Goal: Task Accomplishment & Management: Complete application form

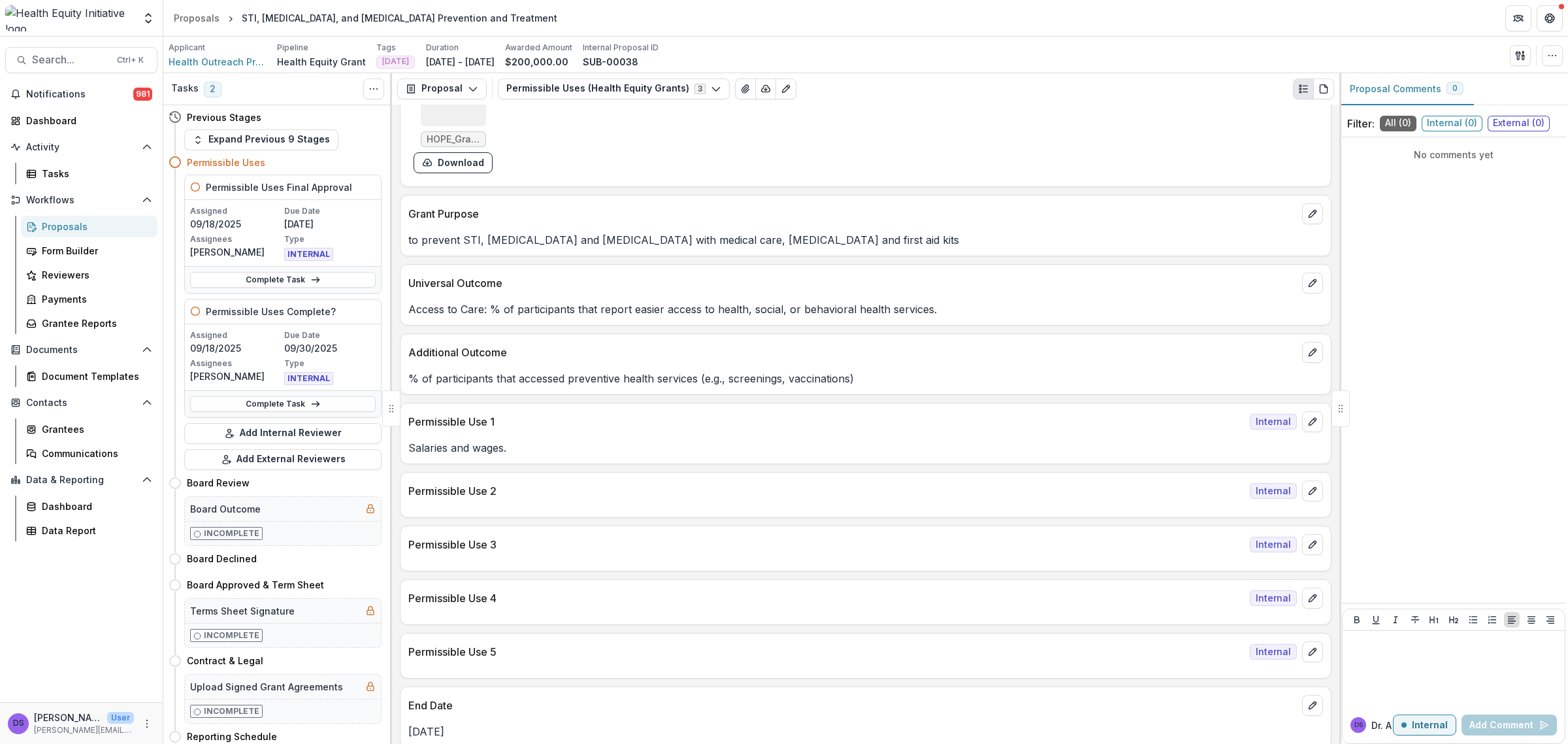
scroll to position [654, 0]
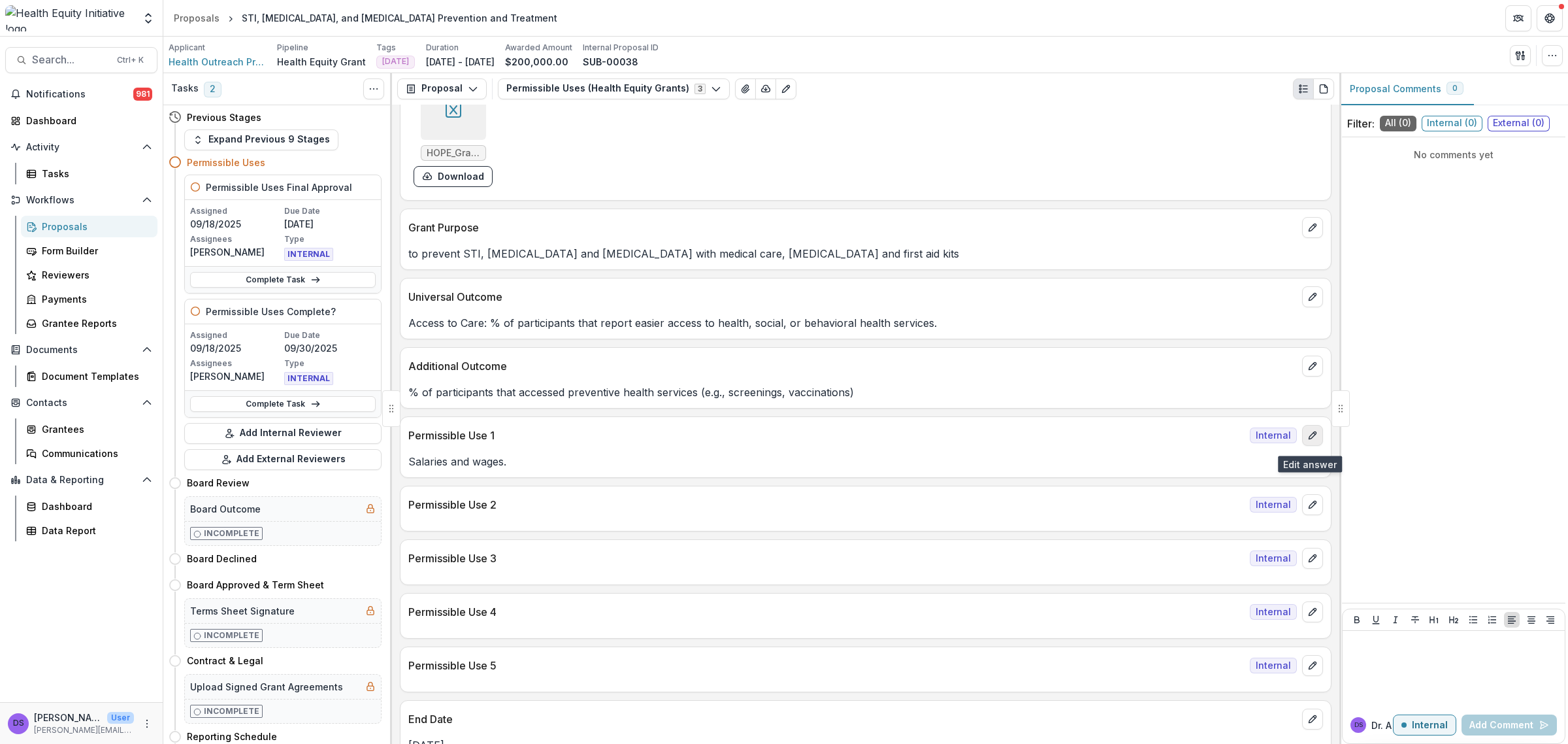
click at [1302, 445] on button "edit" at bounding box center [1312, 435] width 21 height 21
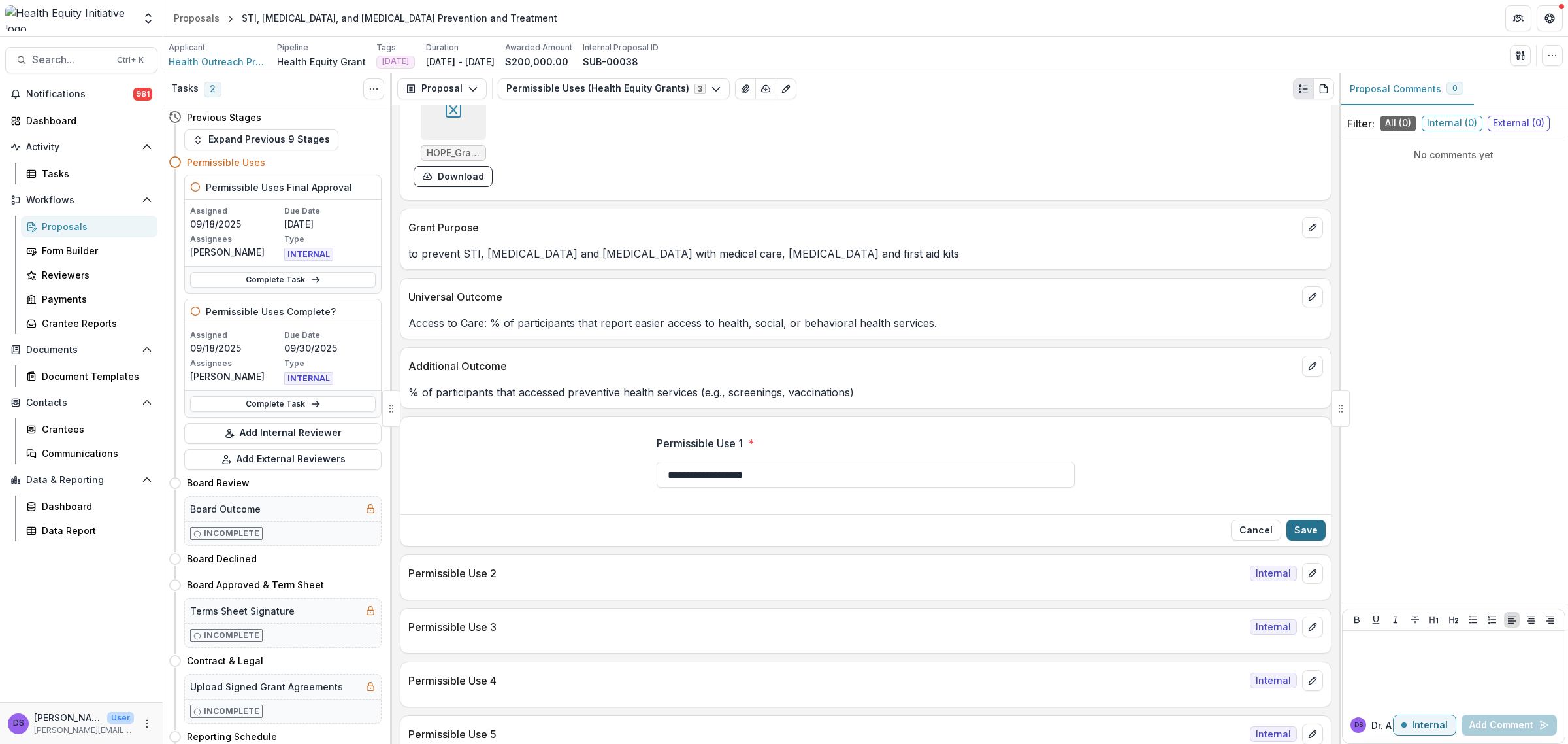
click at [1297, 528] on button "Save" at bounding box center [1306, 529] width 39 height 21
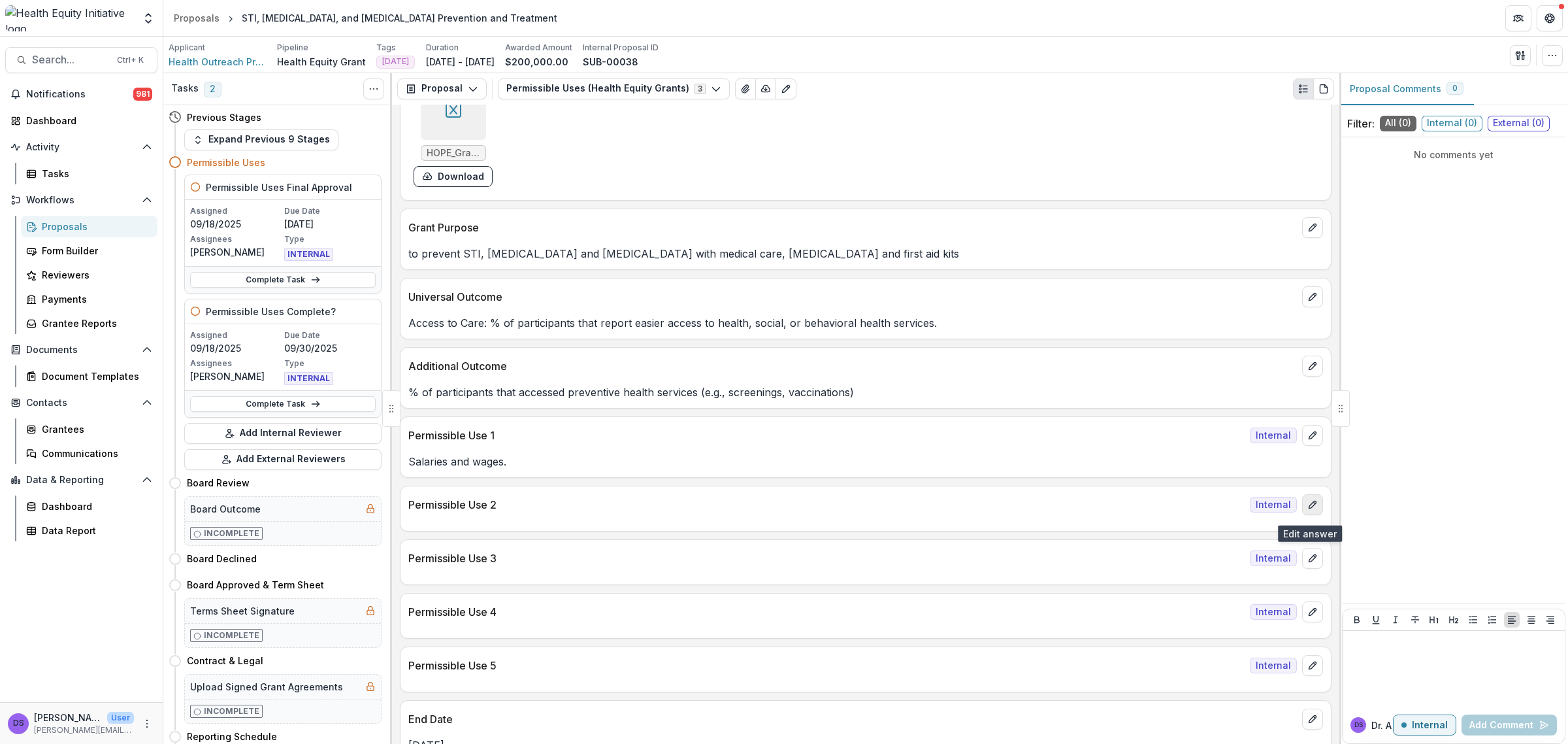
click at [1306, 515] on button "edit" at bounding box center [1312, 505] width 21 height 21
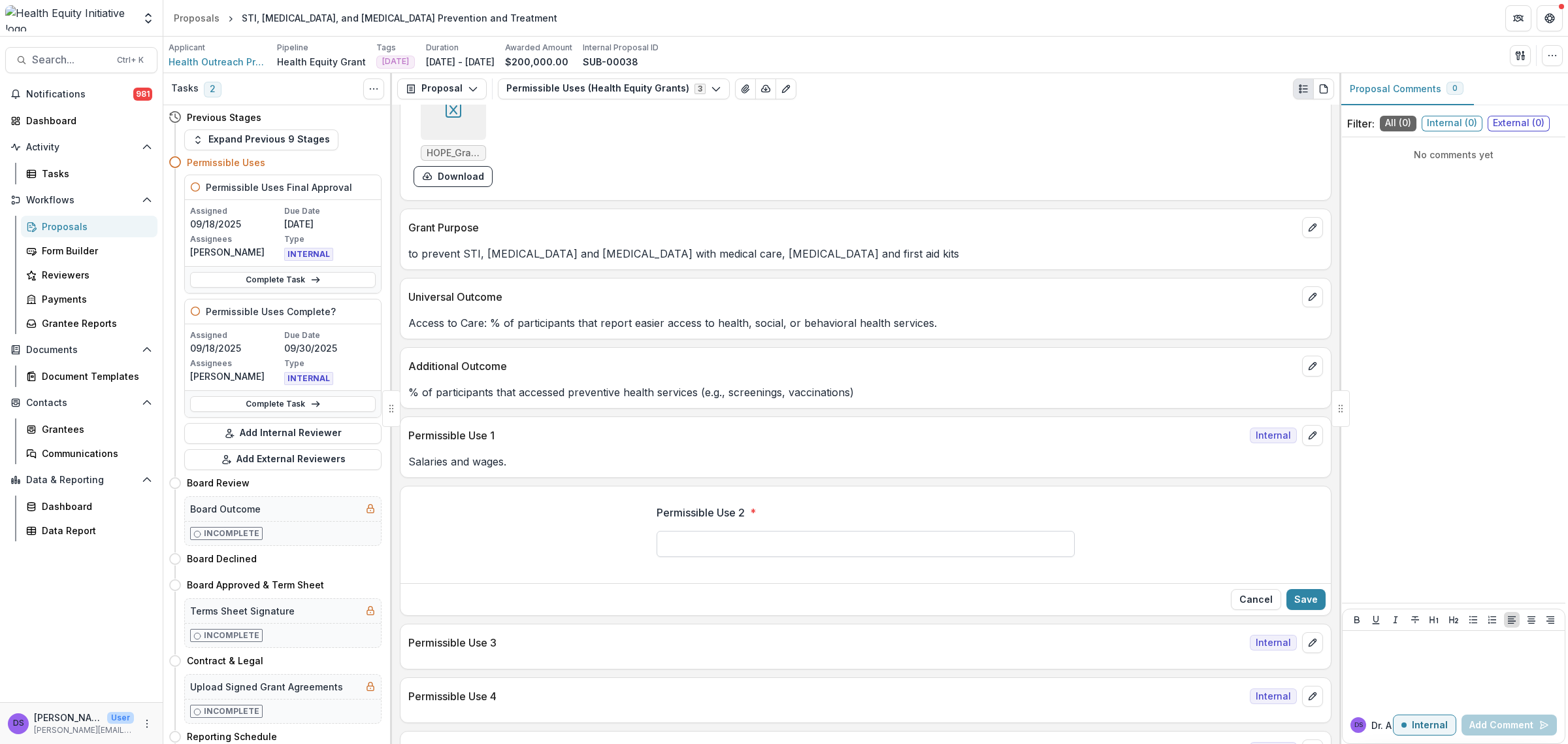
click at [671, 550] on input "Permissible Use 2 *" at bounding box center [865, 543] width 418 height 26
type input "**********"
click at [1295, 599] on button "Save" at bounding box center [1306, 599] width 39 height 21
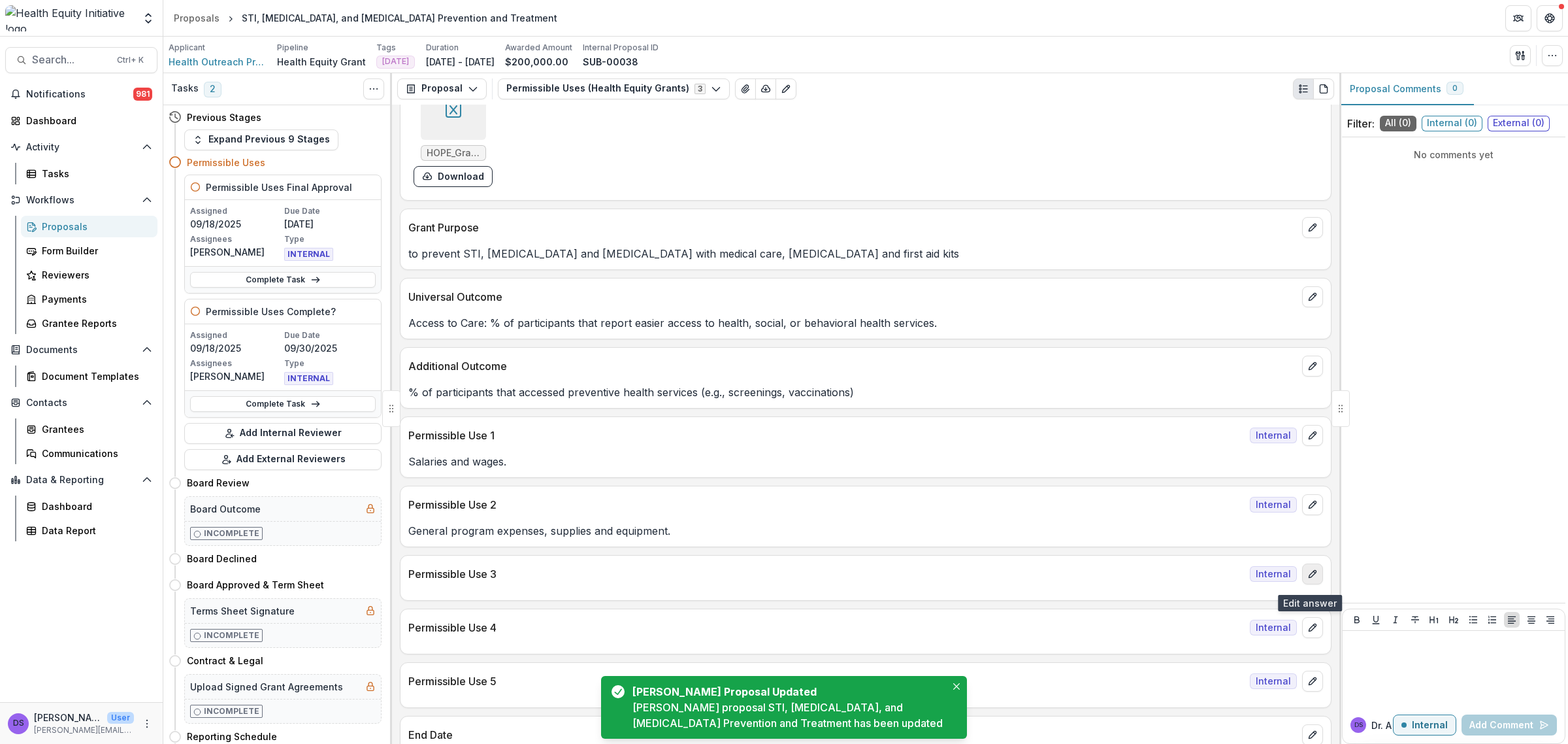
click at [1314, 584] on button "edit" at bounding box center [1312, 574] width 21 height 21
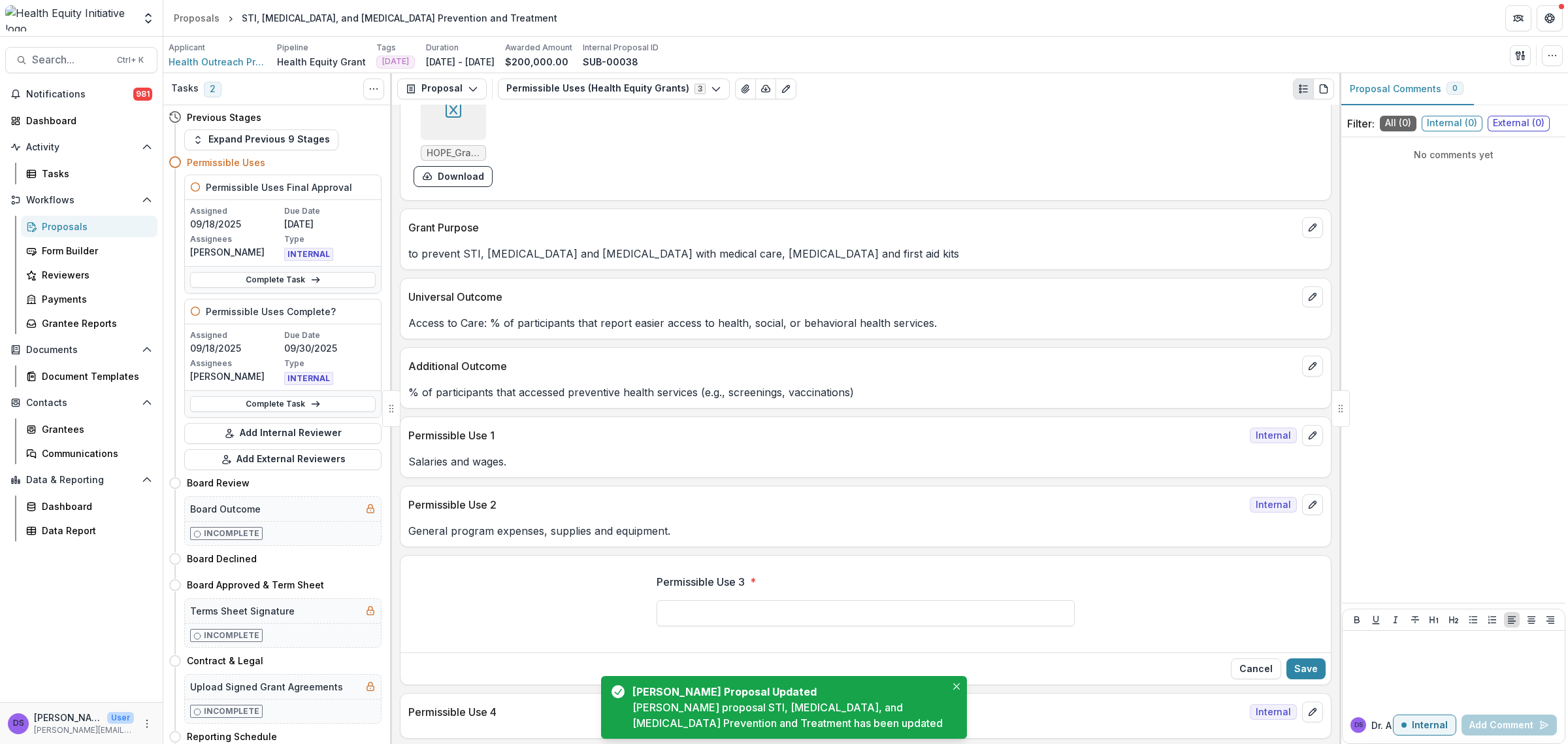
click at [907, 636] on div "Permissible Use 3 *" at bounding box center [865, 605] width 418 height 83
click at [907, 616] on input "Permissible Use 3 *" at bounding box center [865, 613] width 418 height 26
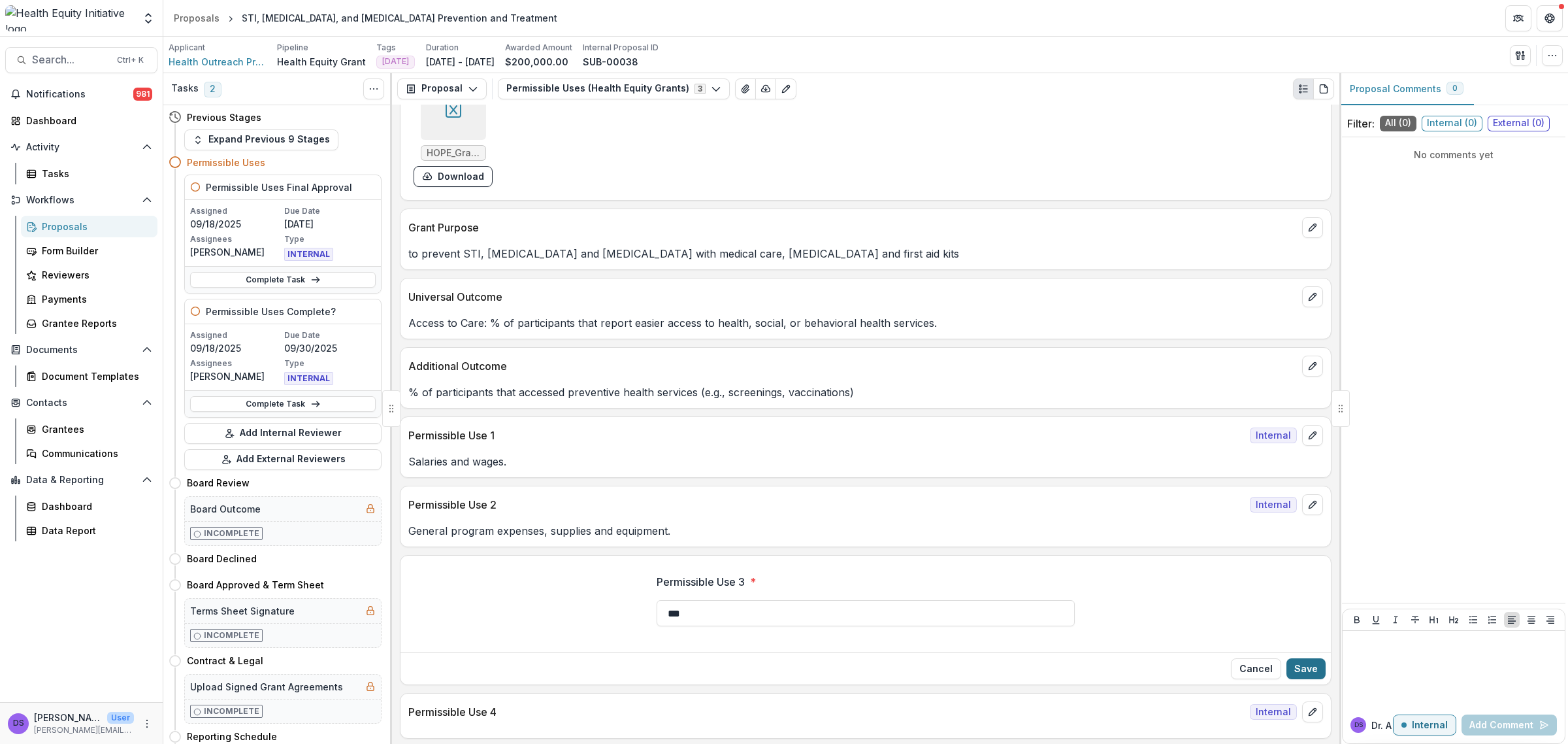
type input "***"
click at [1297, 676] on button "Save" at bounding box center [1306, 668] width 39 height 21
click at [347, 403] on link "Complete Task" at bounding box center [283, 404] width 185 height 15
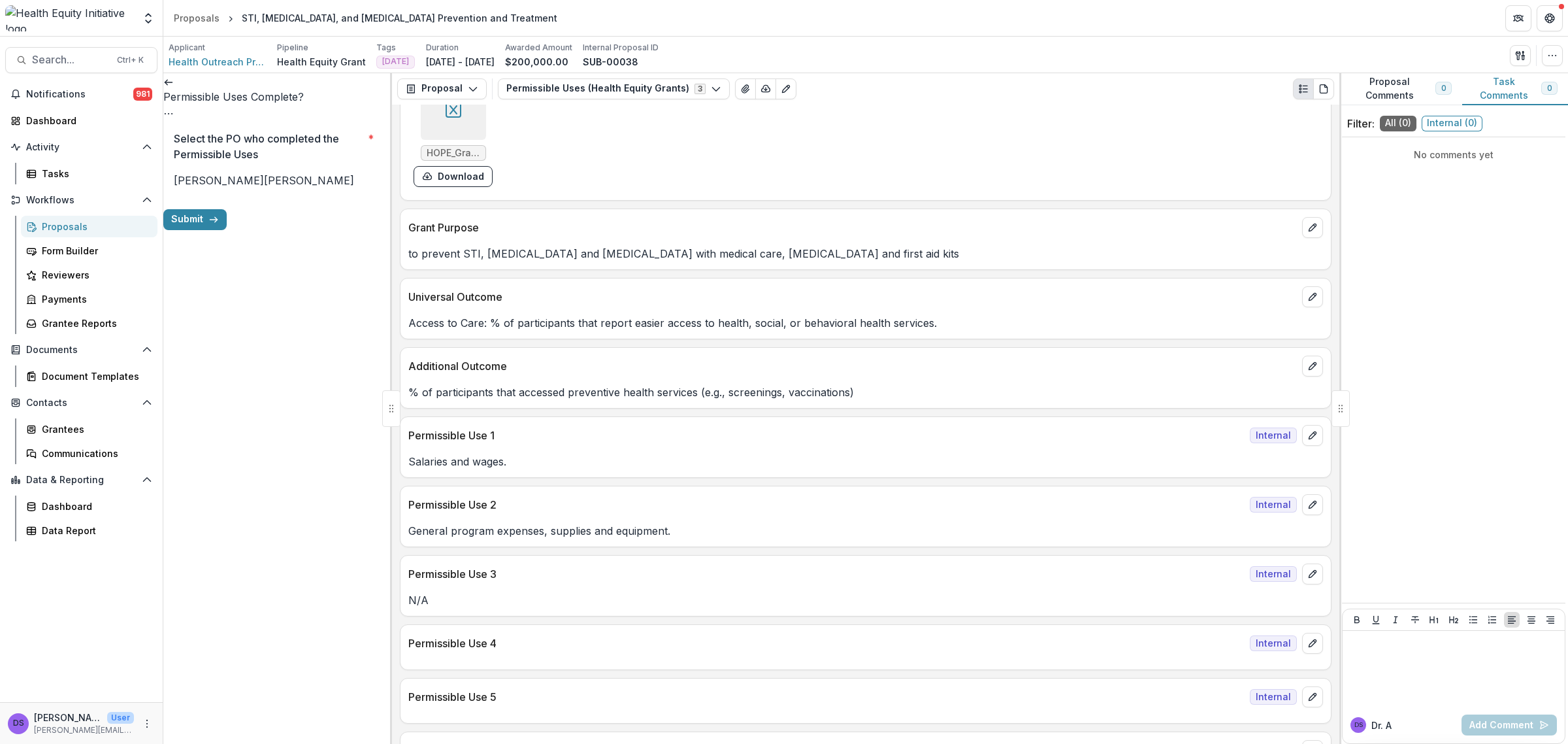
click at [264, 187] on label "Ana" at bounding box center [309, 180] width 90 height 13
click at [226, 230] on button "Submit" at bounding box center [195, 220] width 63 height 21
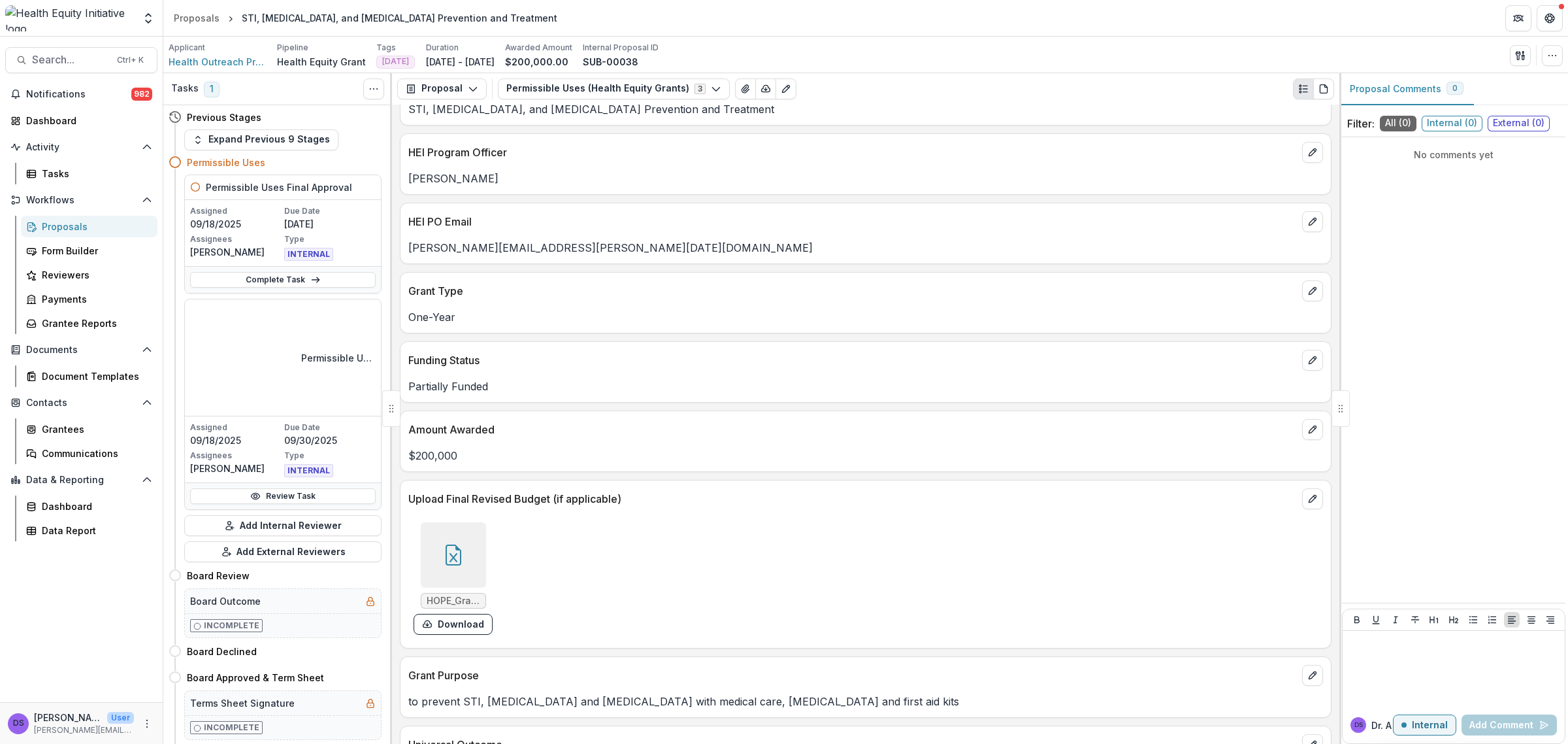
scroll to position [163, 0]
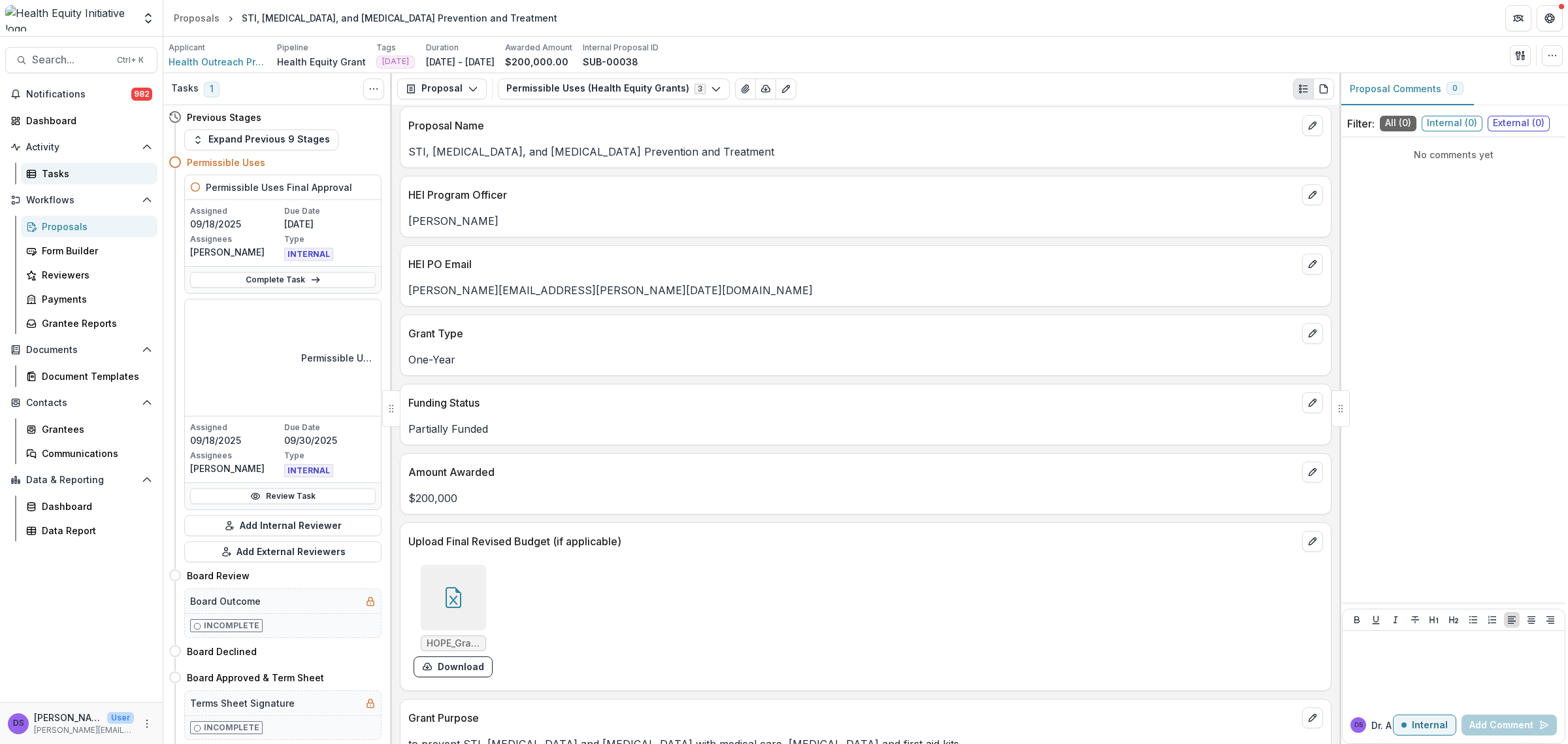
click at [75, 180] on link "Tasks" at bounding box center [88, 173] width 136 height 21
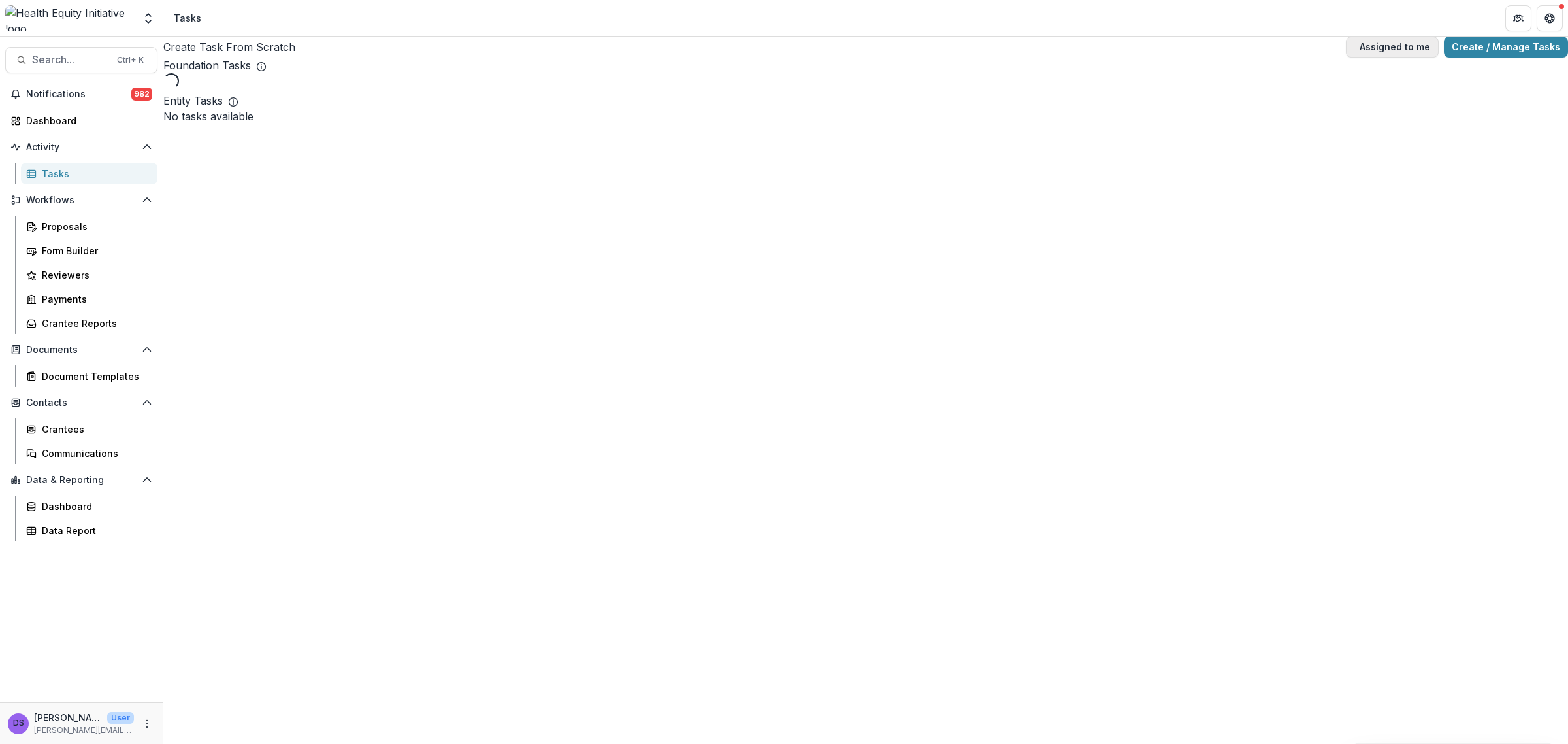
click at [1402, 57] on button "Assigned to me" at bounding box center [1392, 47] width 93 height 21
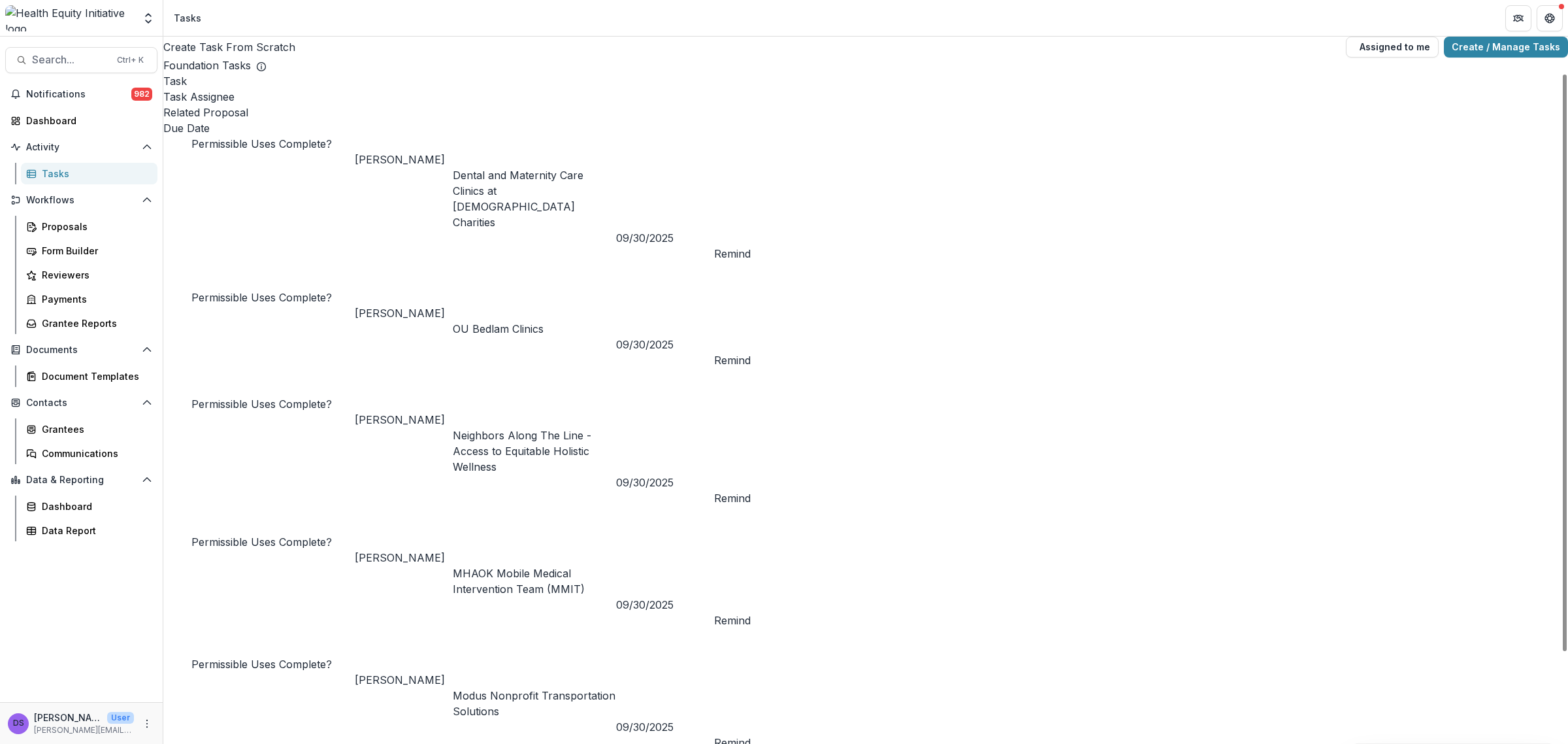
click at [163, 73] on span at bounding box center [163, 73] width 0 height 0
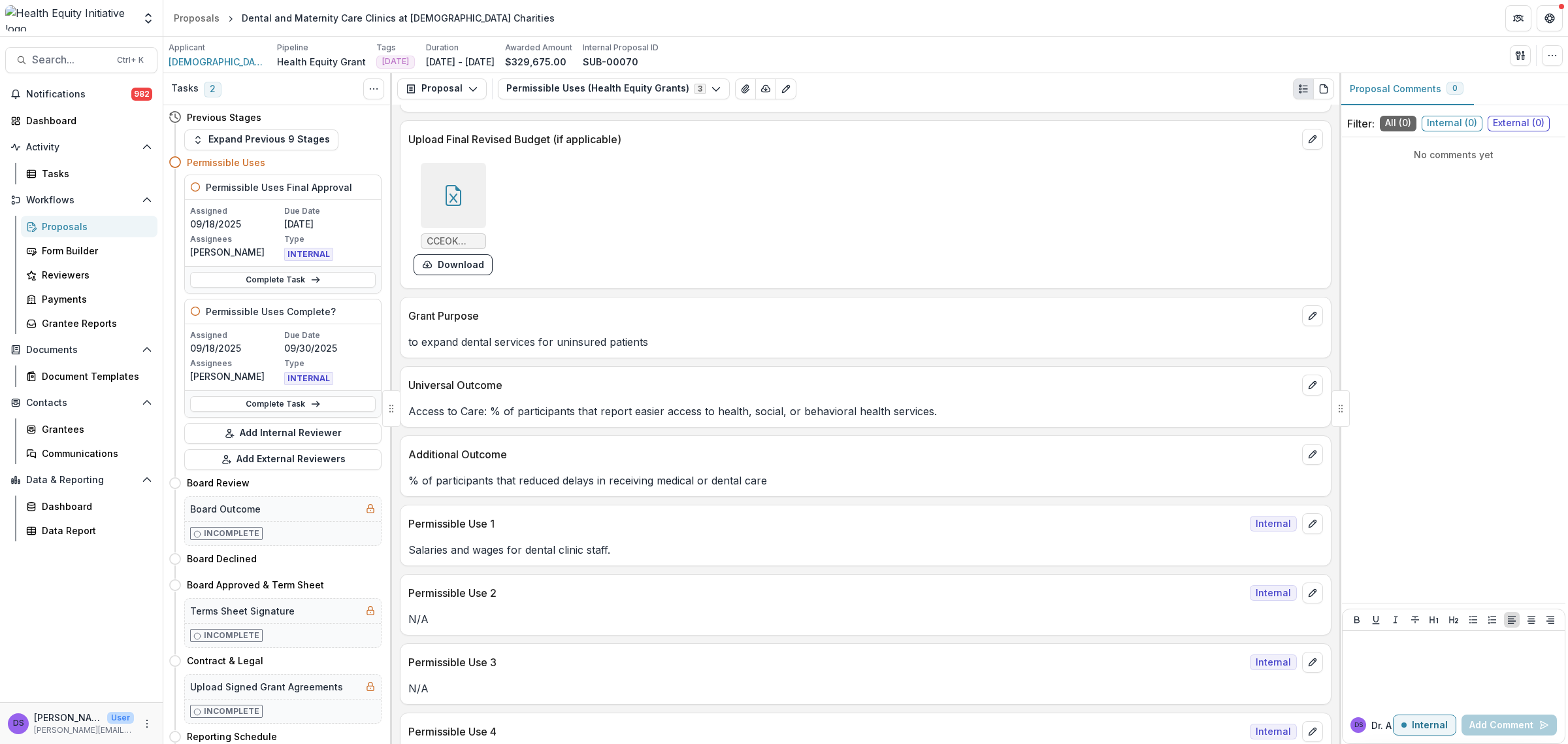
scroll to position [654, 0]
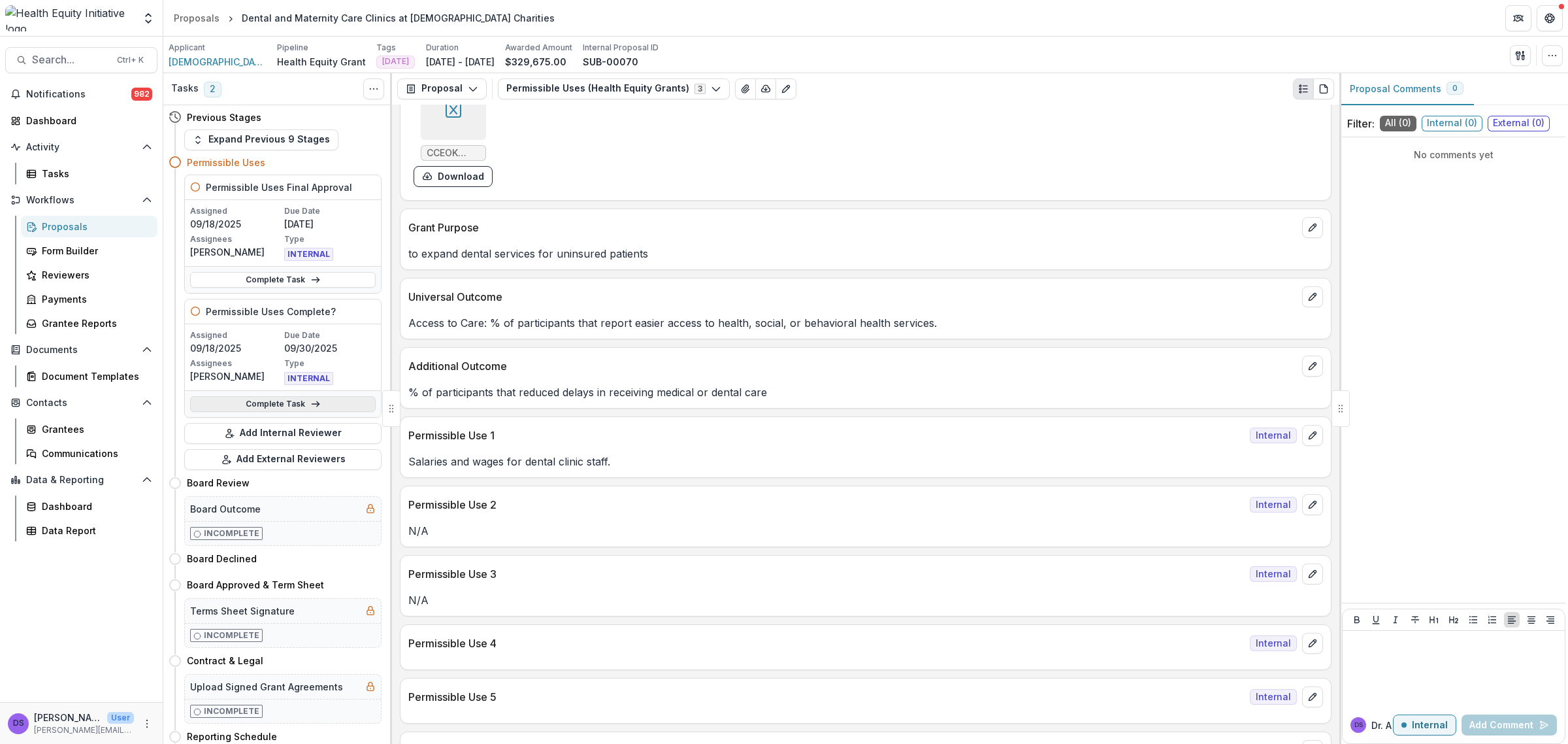
click at [239, 405] on link "Complete Task" at bounding box center [283, 404] width 185 height 15
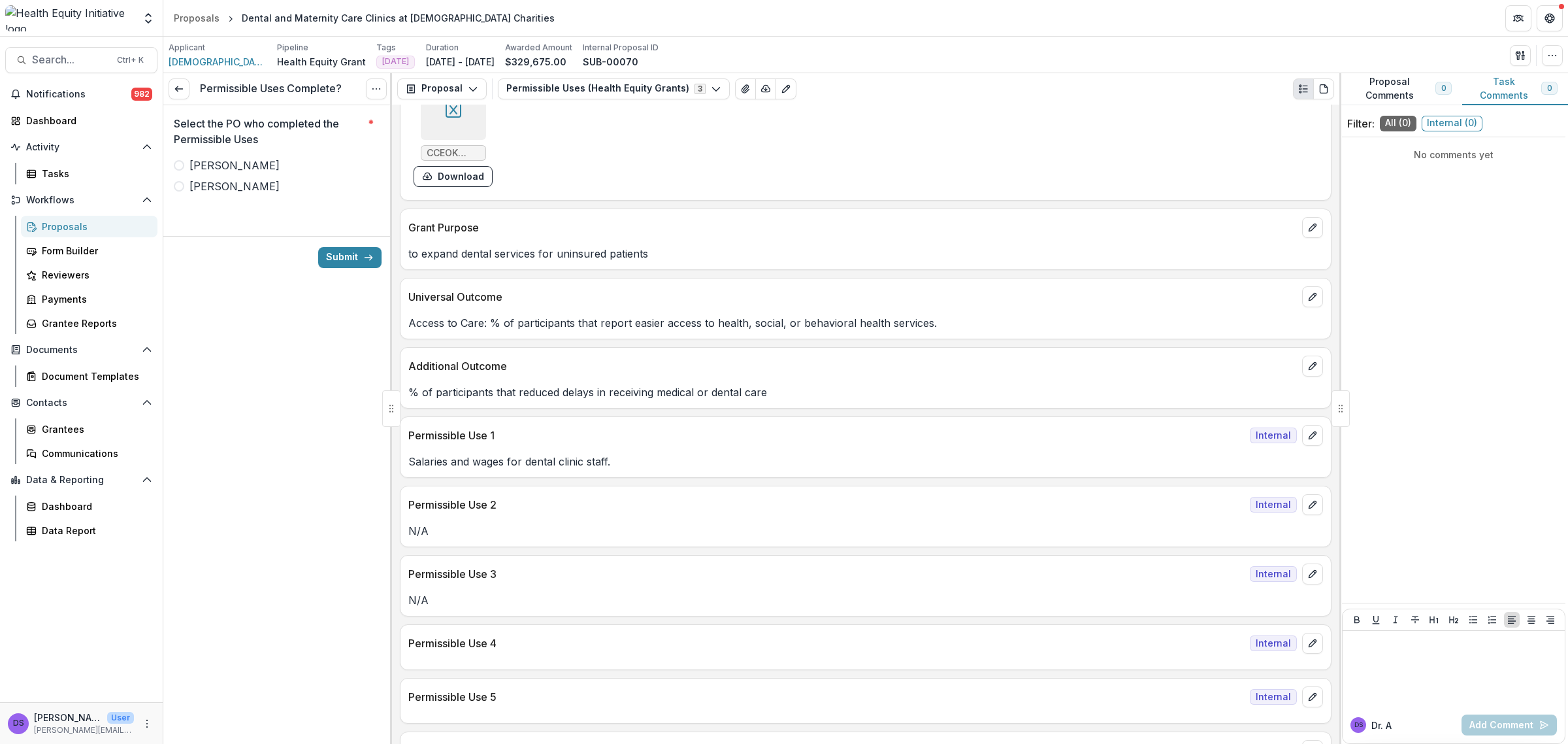
click at [229, 191] on label "[PERSON_NAME]" at bounding box center [278, 186] width 208 height 15
click at [358, 245] on div "Submit" at bounding box center [277, 257] width 229 height 43
click at [357, 257] on button "Submit" at bounding box center [350, 257] width 63 height 21
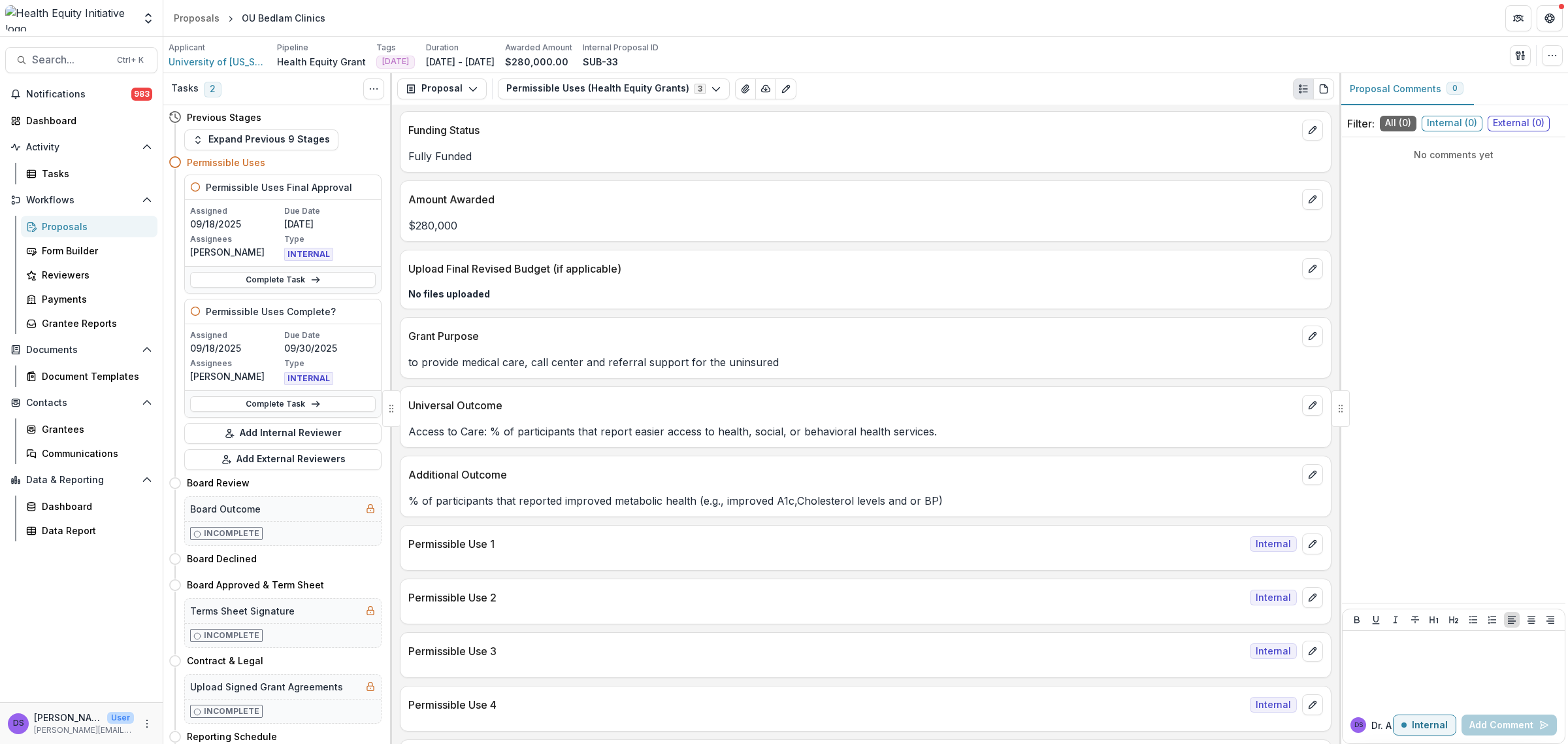
scroll to position [572, 0]
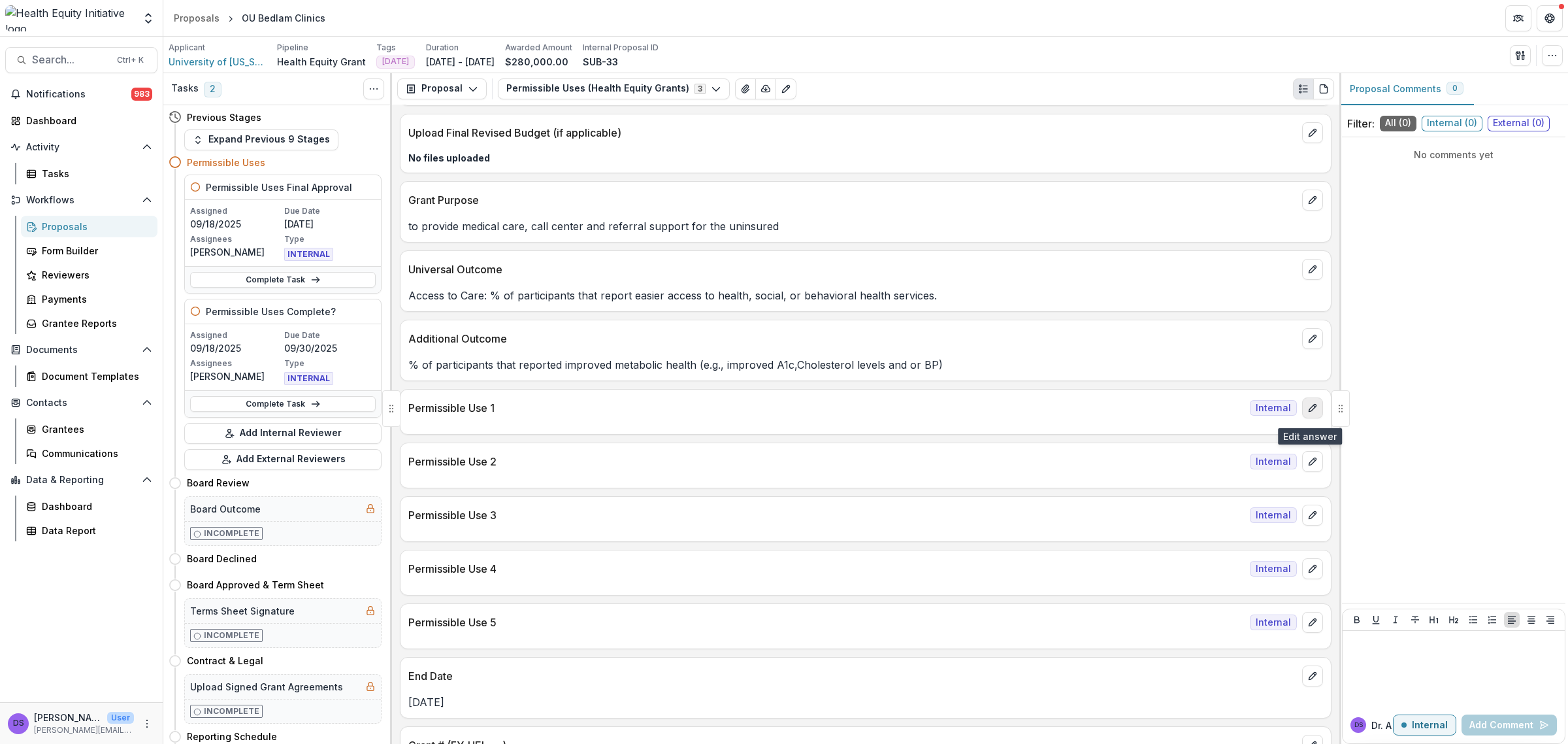
click at [1314, 418] on button "edit" at bounding box center [1312, 408] width 21 height 21
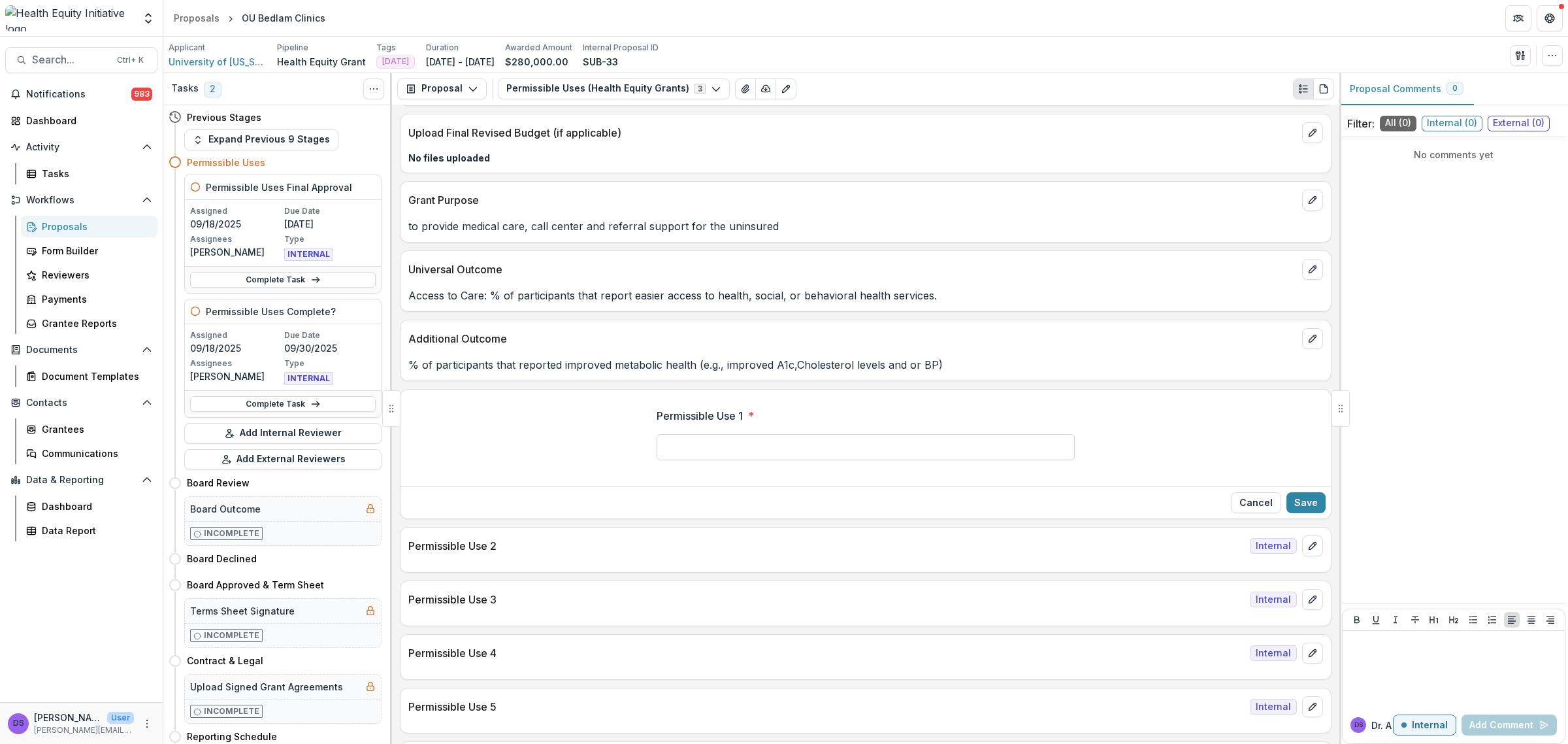
click at [717, 453] on input "Permissible Use 1 *" at bounding box center [865, 447] width 418 height 26
click at [737, 456] on input "**********" at bounding box center [865, 447] width 418 height 26
click at [787, 457] on input "**********" at bounding box center [865, 447] width 418 height 26
click at [956, 457] on input "**********" at bounding box center [865, 447] width 418 height 26
type input "**********"
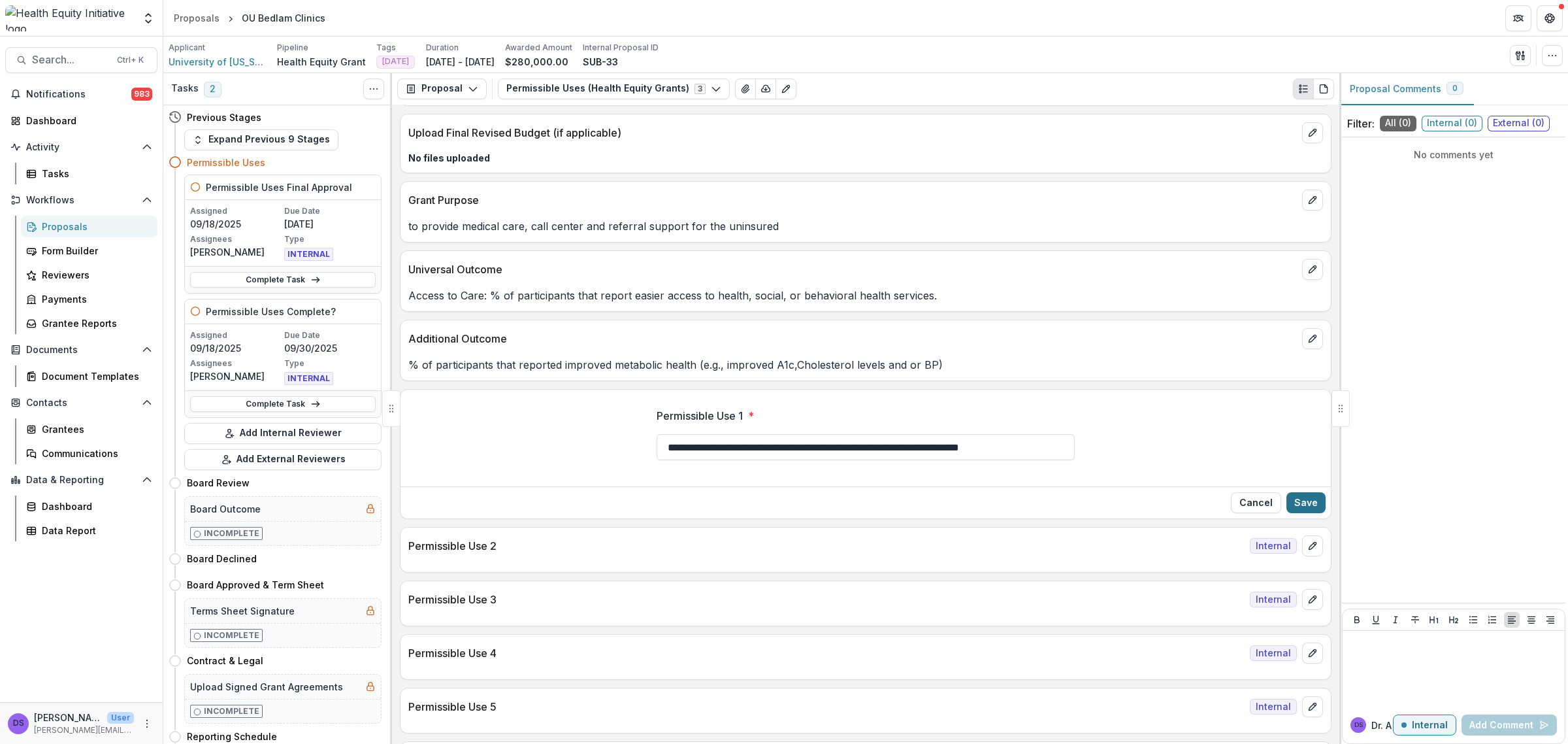
click at [1309, 497] on button "Save" at bounding box center [1306, 503] width 39 height 21
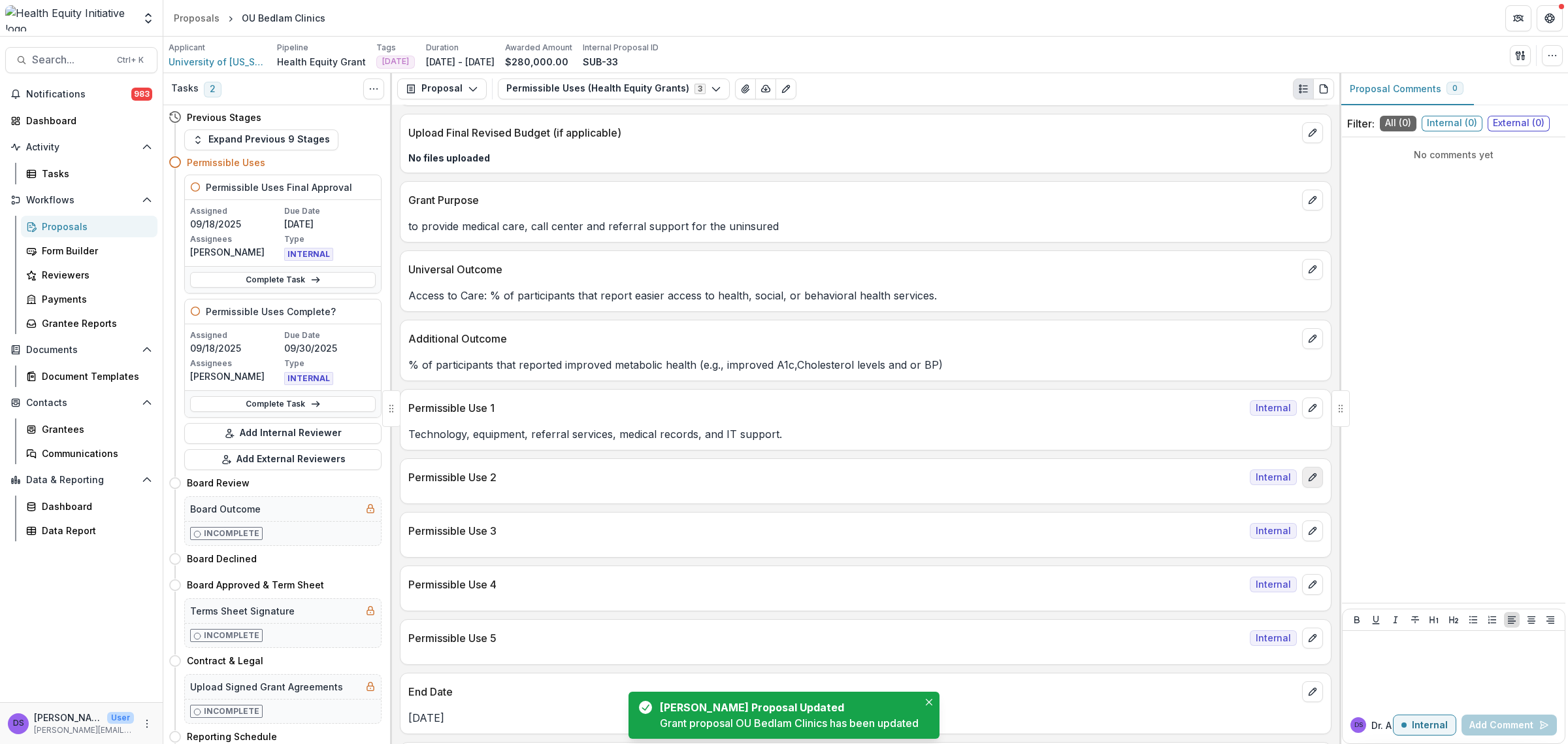
click at [1313, 482] on icon "edit" at bounding box center [1312, 477] width 10 height 10
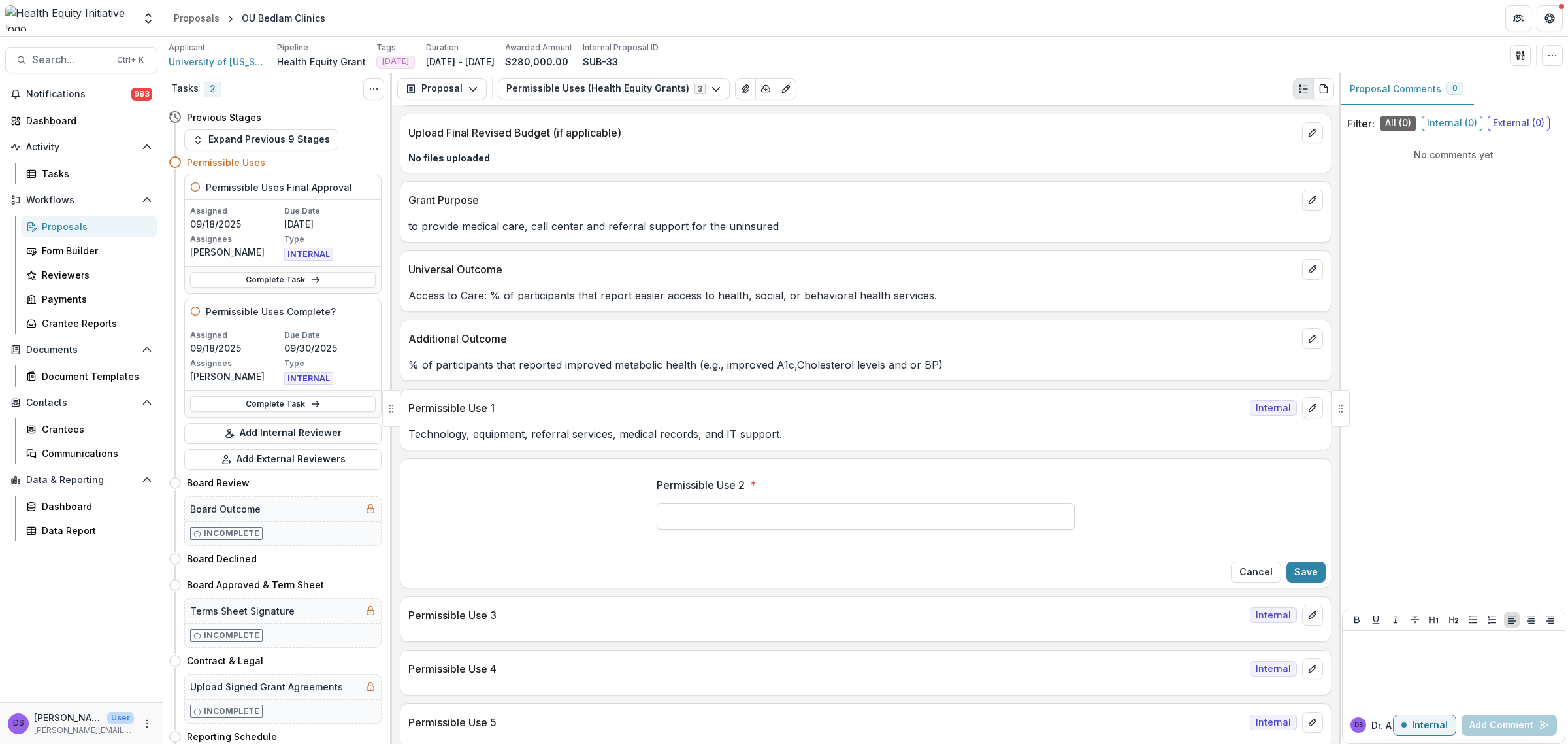
click at [717, 514] on input "Permissible Use 2 *" at bounding box center [865, 516] width 418 height 26
type input "***"
click at [1315, 575] on button "Save" at bounding box center [1306, 572] width 39 height 21
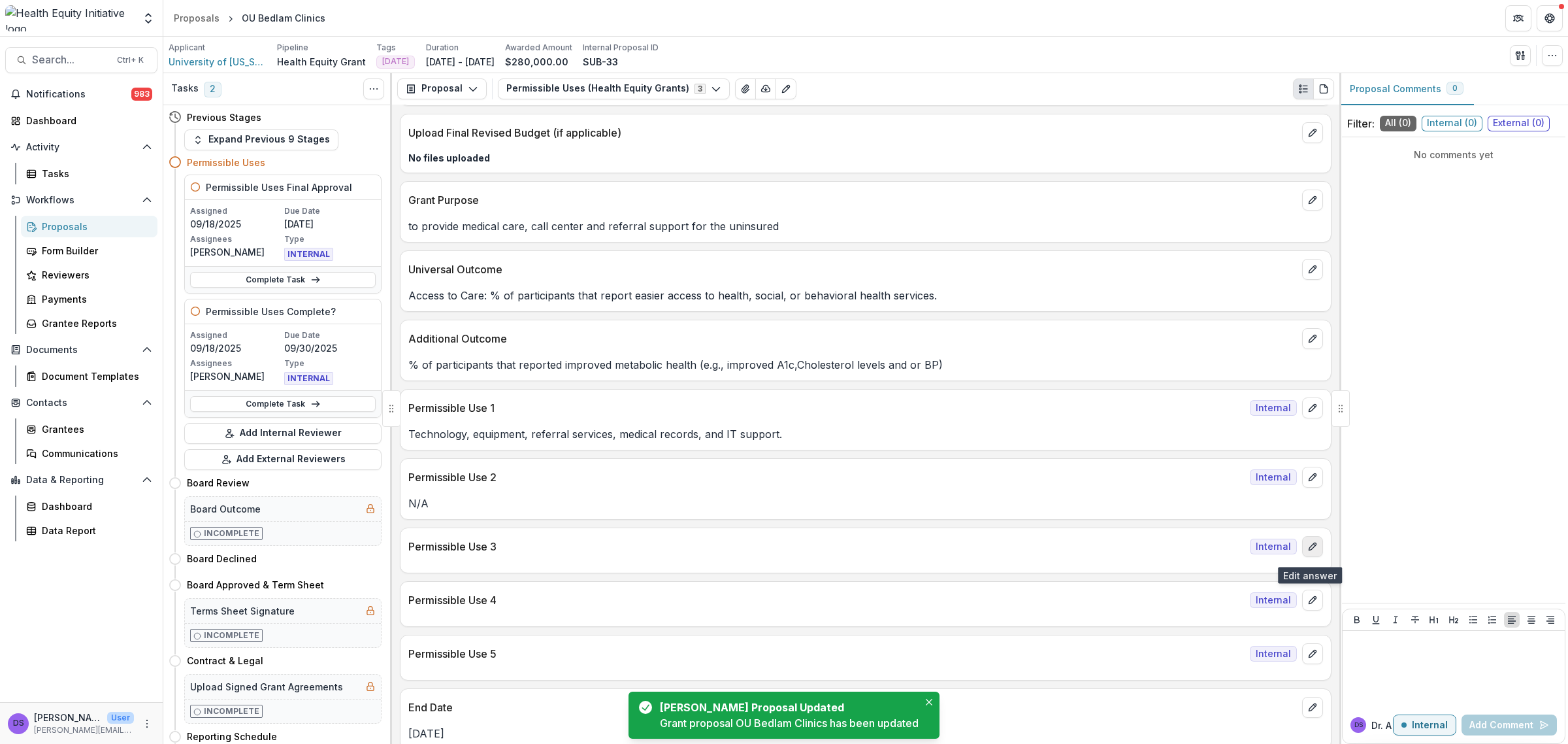
click at [1314, 557] on button "edit" at bounding box center [1312, 547] width 21 height 21
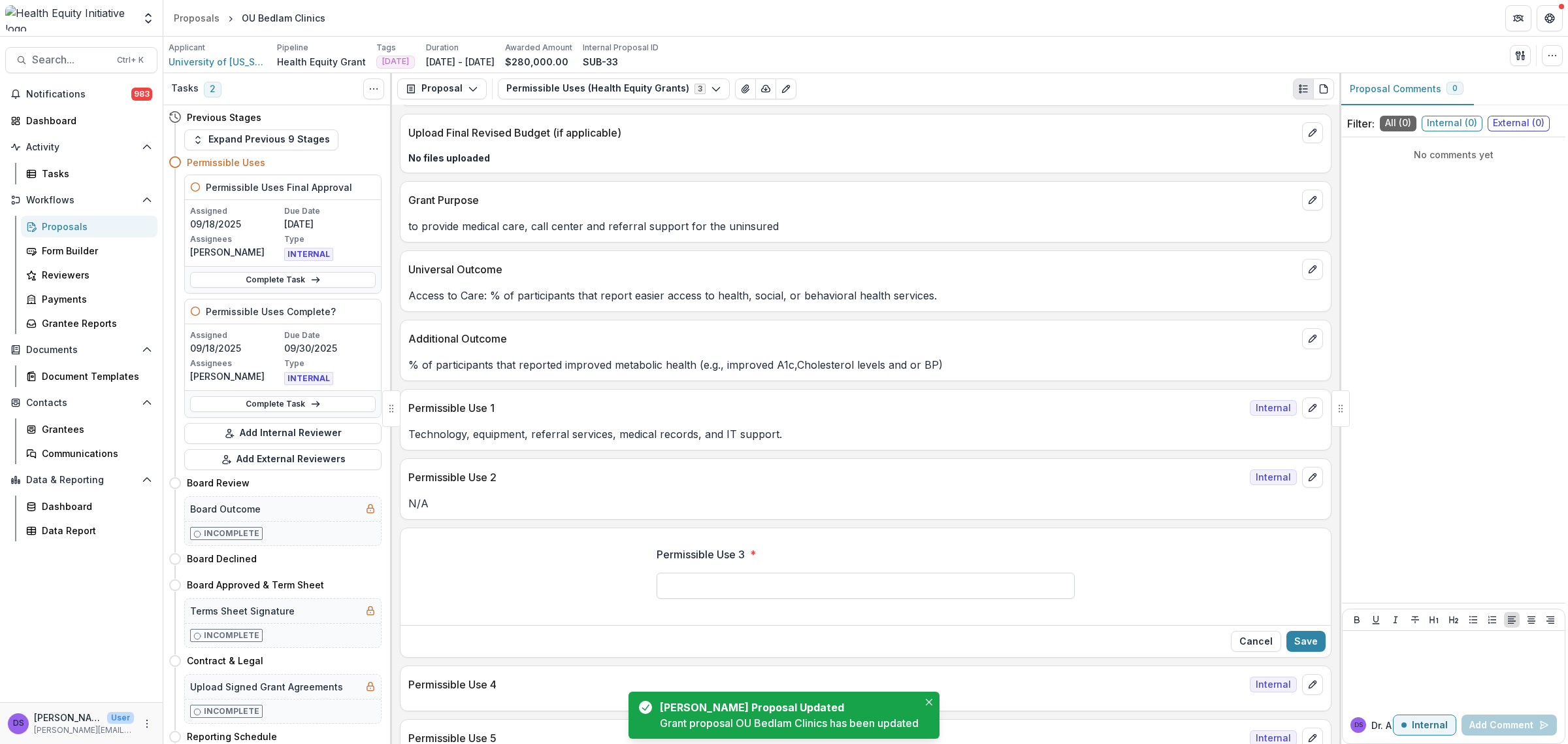
click at [807, 578] on input "Permissible Use 3 *" at bounding box center [865, 585] width 418 height 26
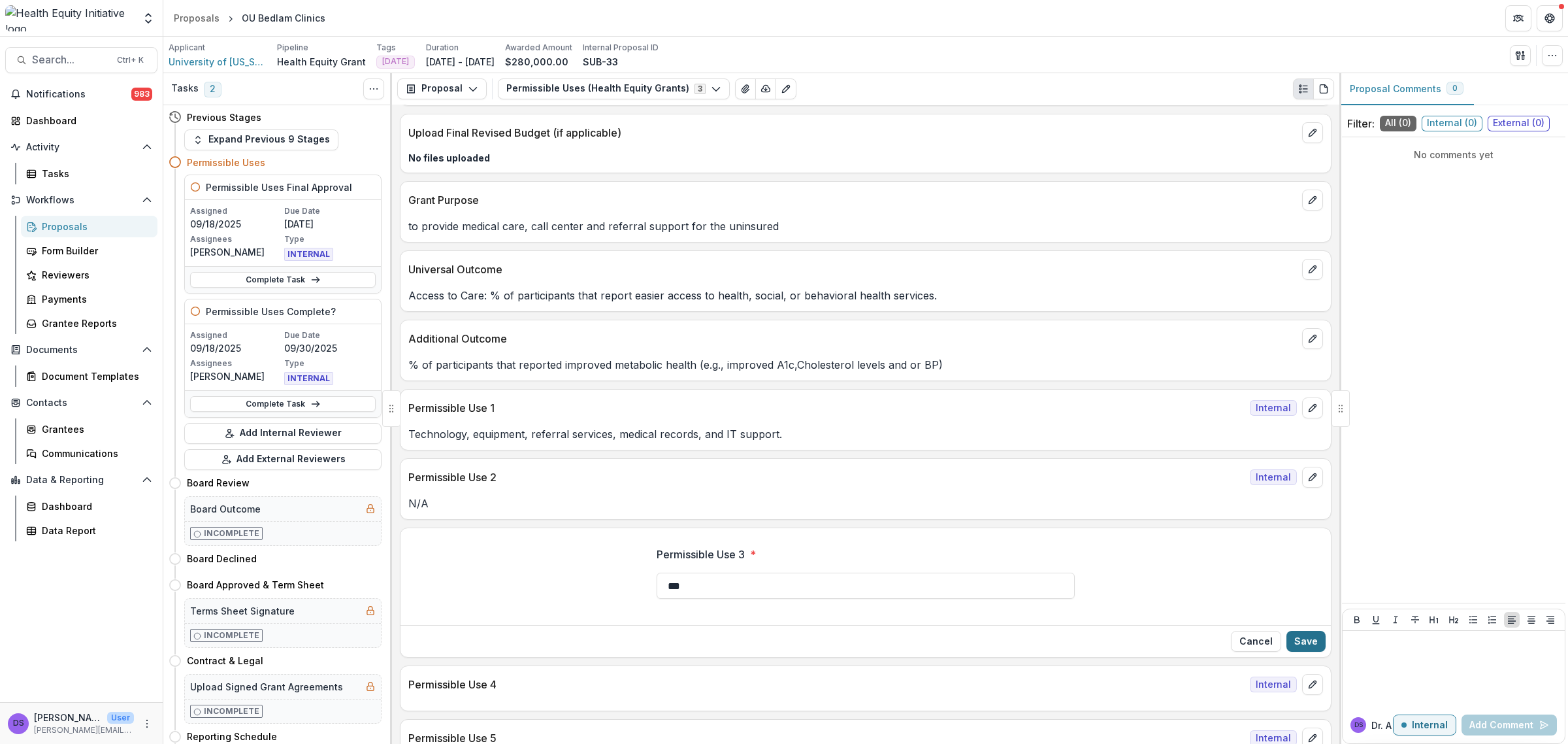
type input "***"
click at [1301, 640] on button "Save" at bounding box center [1306, 641] width 39 height 21
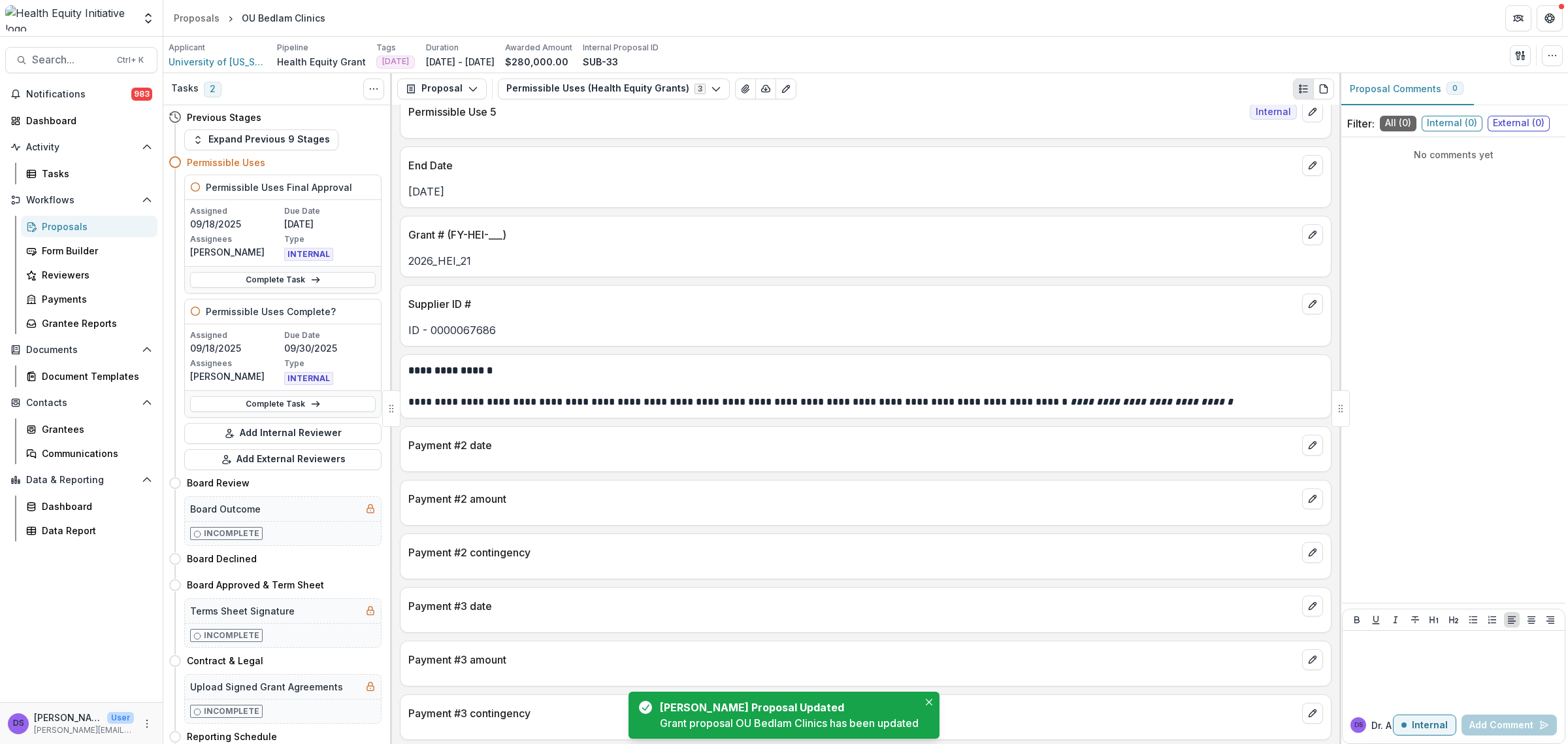
scroll to position [1144, 0]
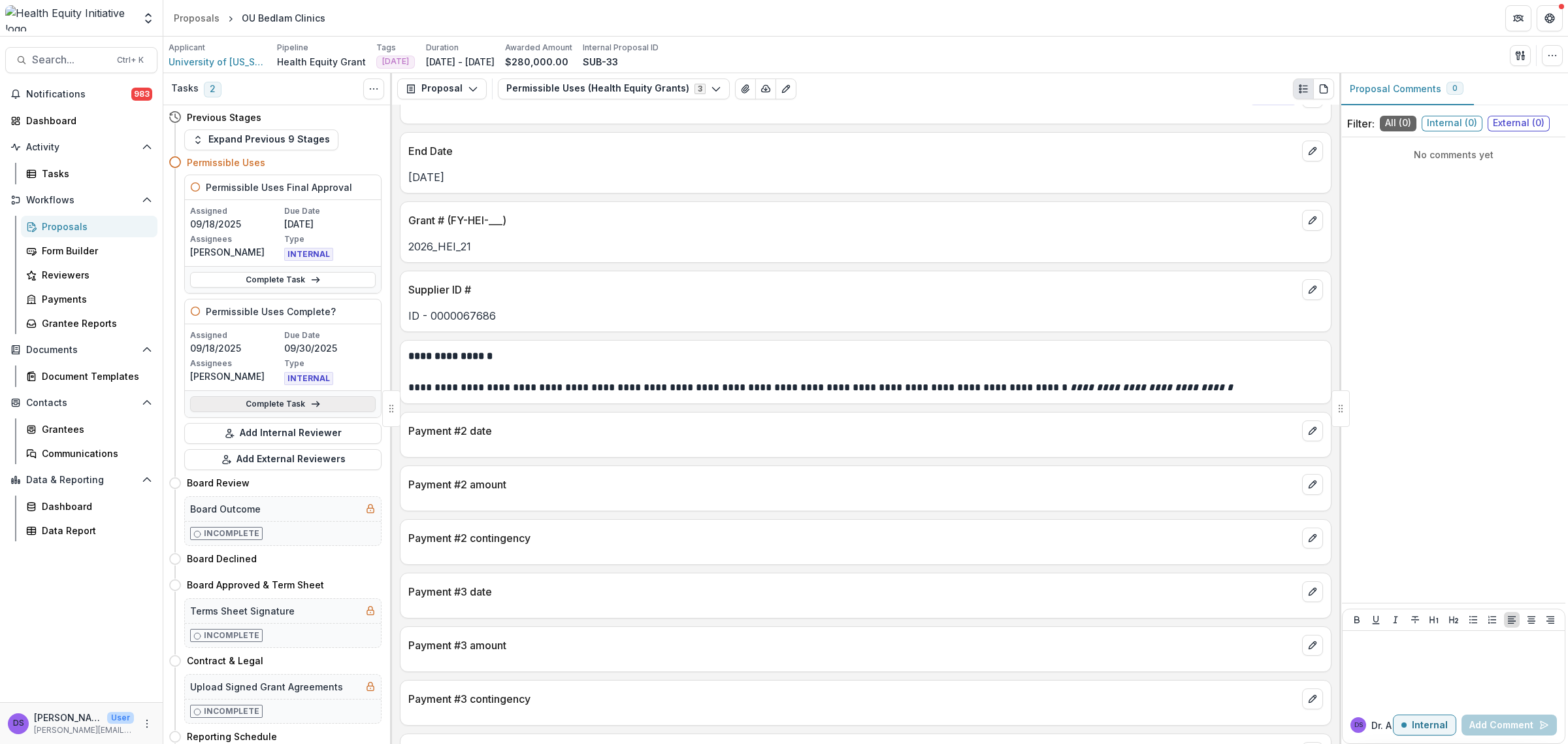
click at [233, 404] on link "Complete Task" at bounding box center [283, 404] width 185 height 15
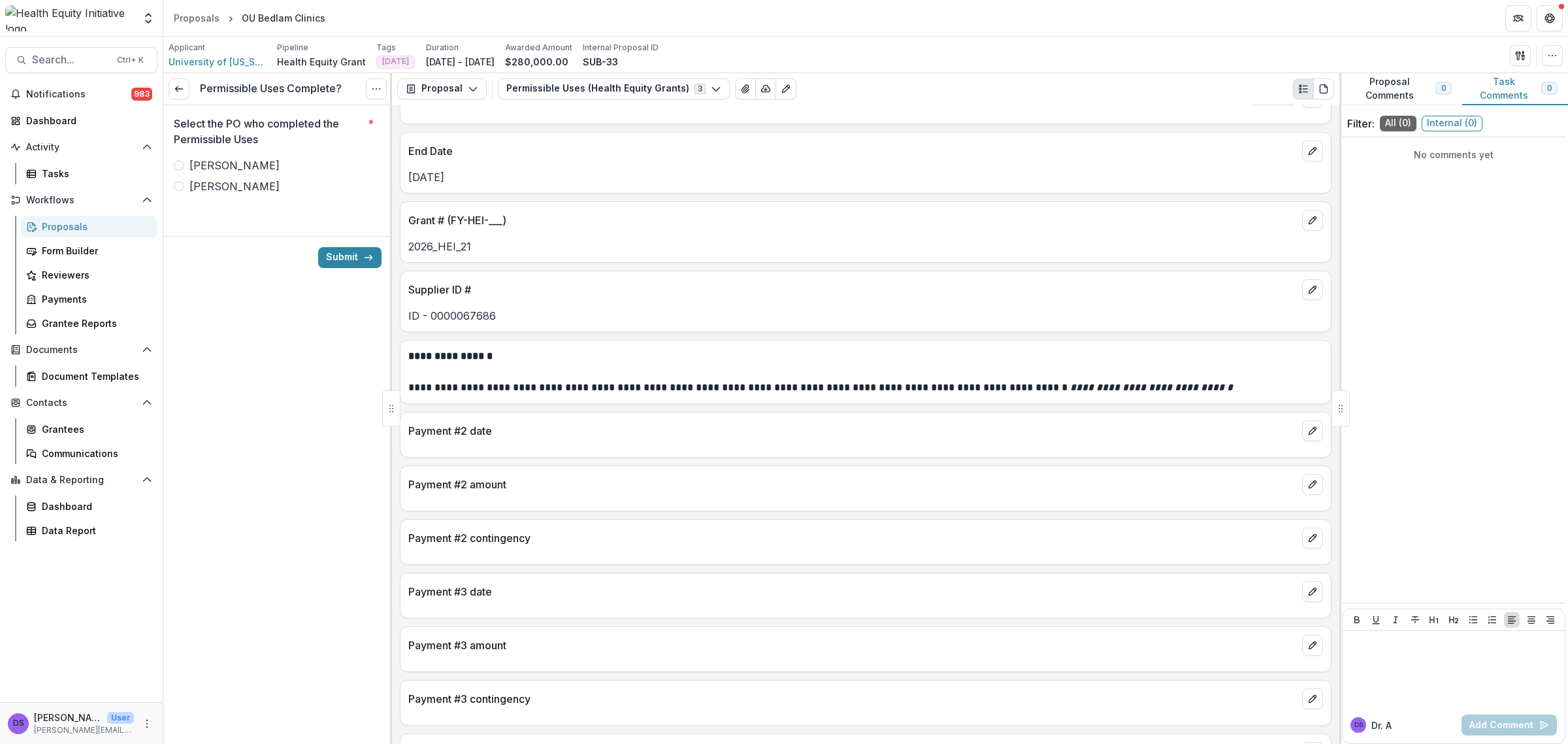
click at [213, 191] on label "Ana" at bounding box center [278, 186] width 208 height 15
click at [349, 257] on button "Submit" at bounding box center [350, 257] width 63 height 21
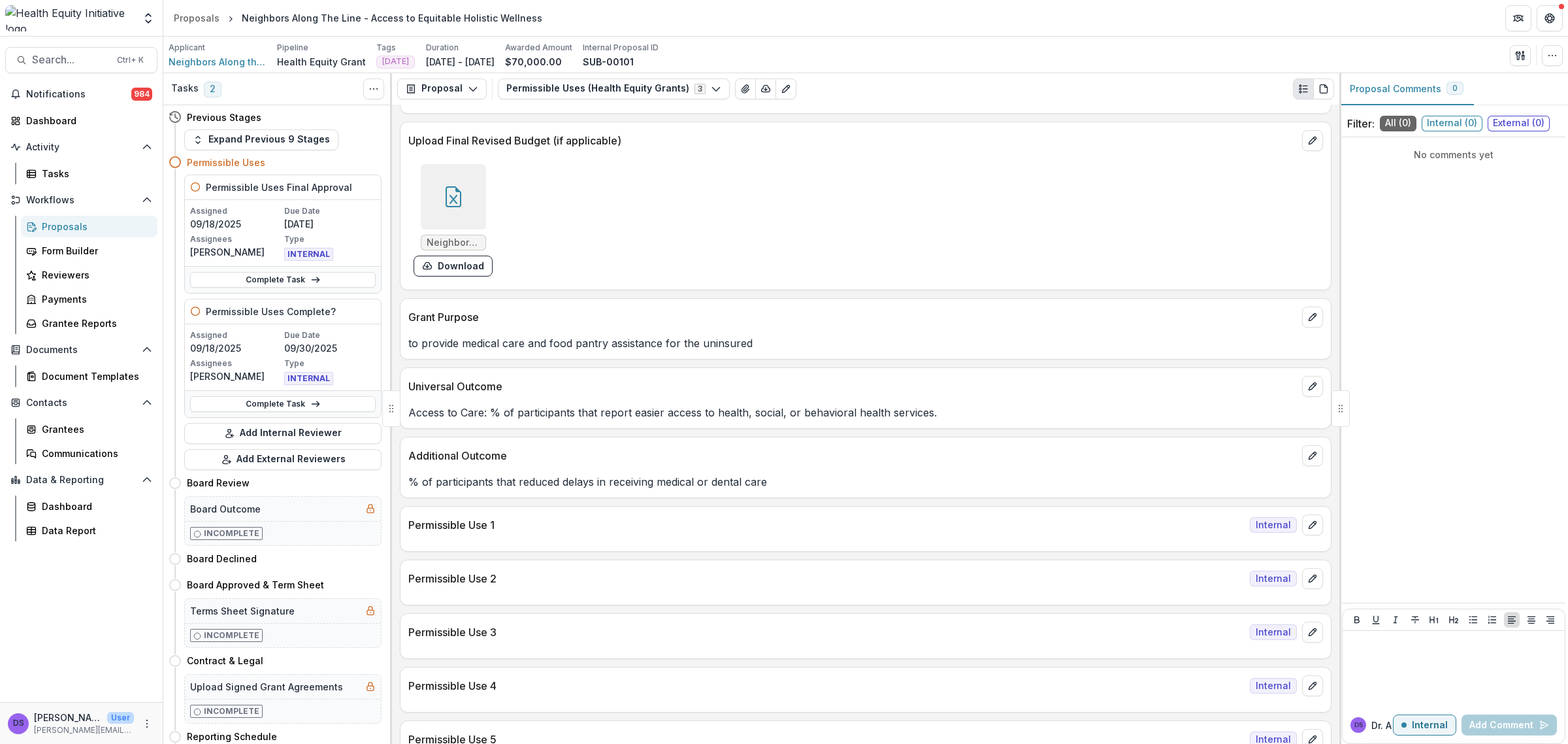
scroll to position [572, 0]
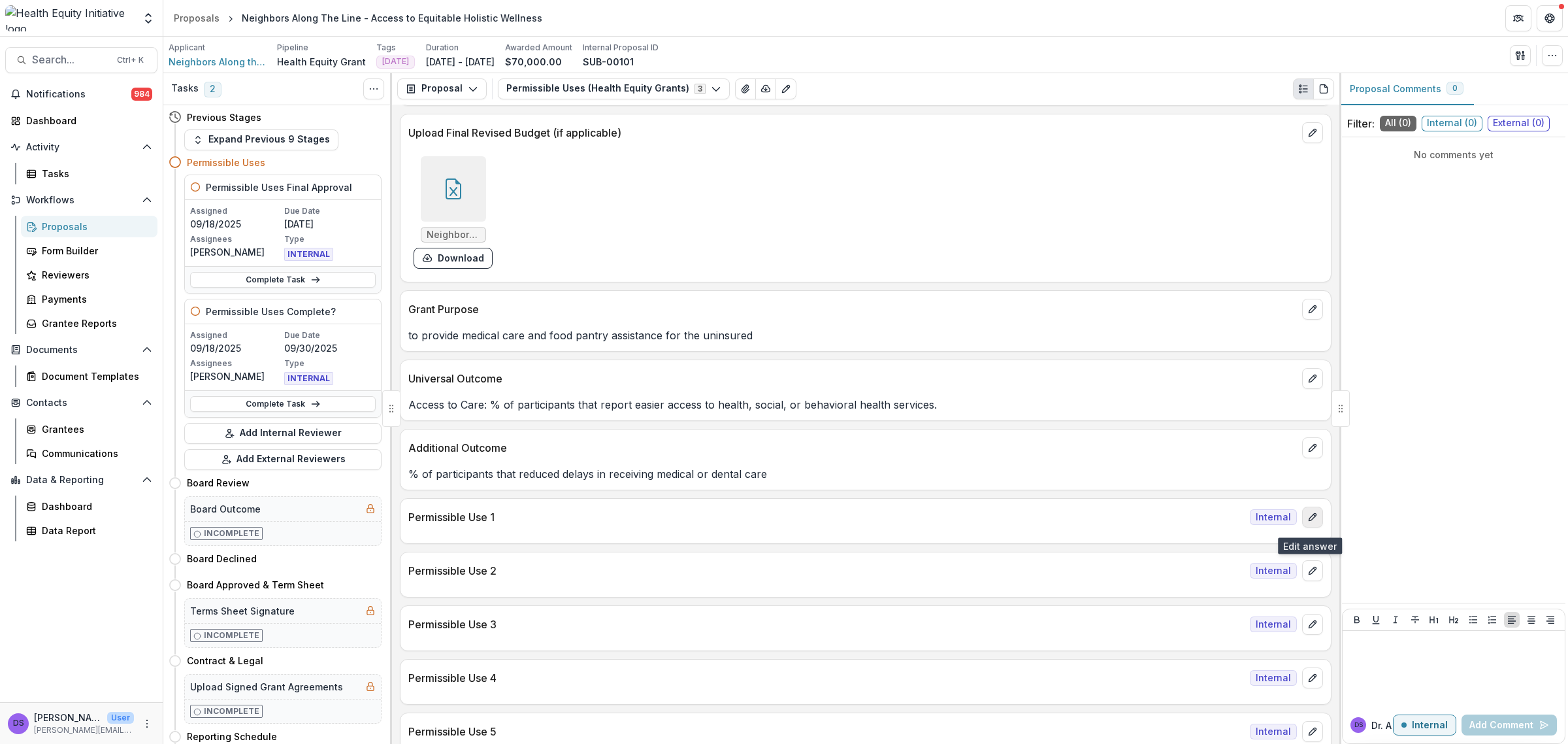
click at [1314, 513] on button "edit" at bounding box center [1312, 517] width 21 height 21
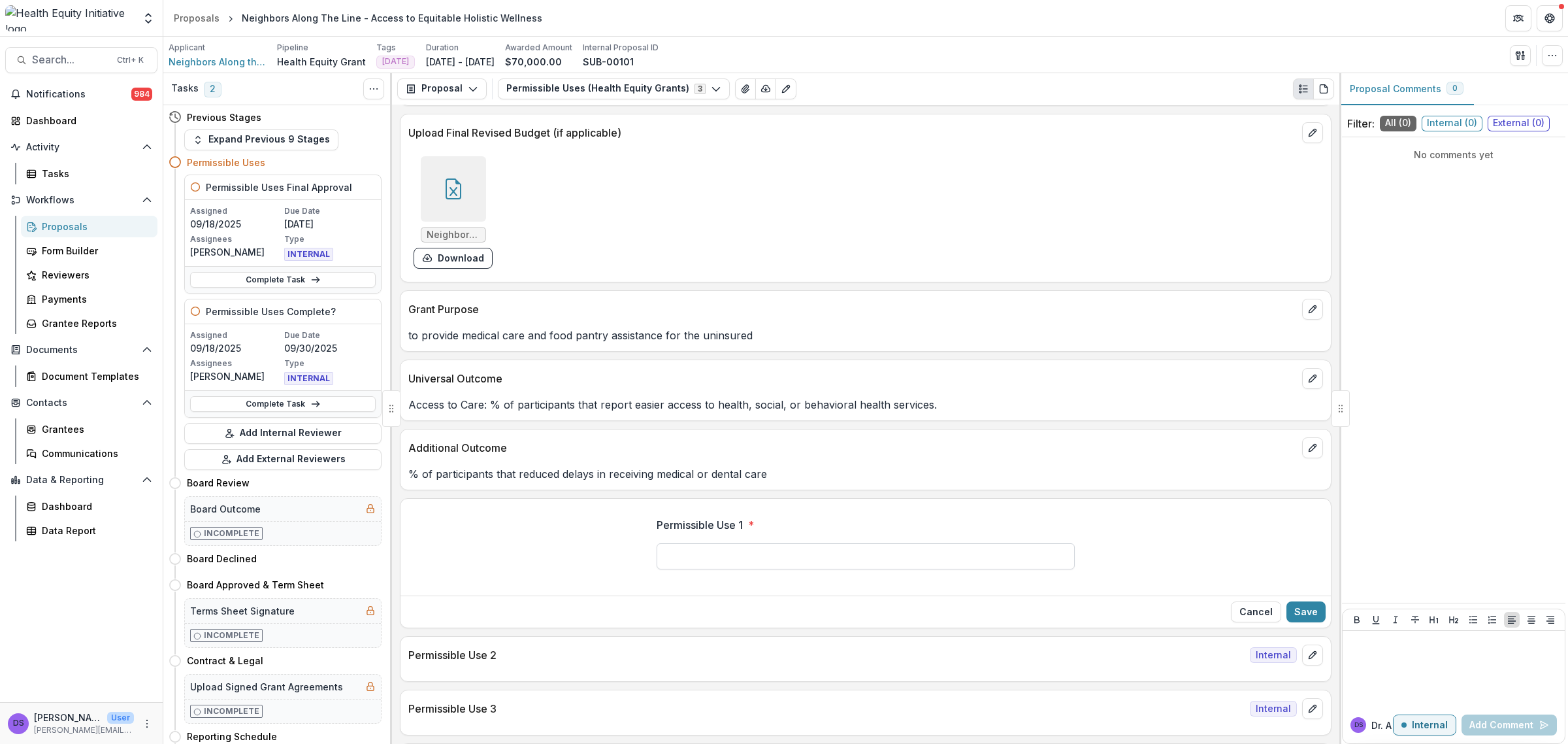
click at [860, 562] on input "Permissible Use 1 *" at bounding box center [865, 556] width 418 height 26
type input "*"
type input "**********"
click at [1317, 616] on button "Save" at bounding box center [1306, 612] width 39 height 21
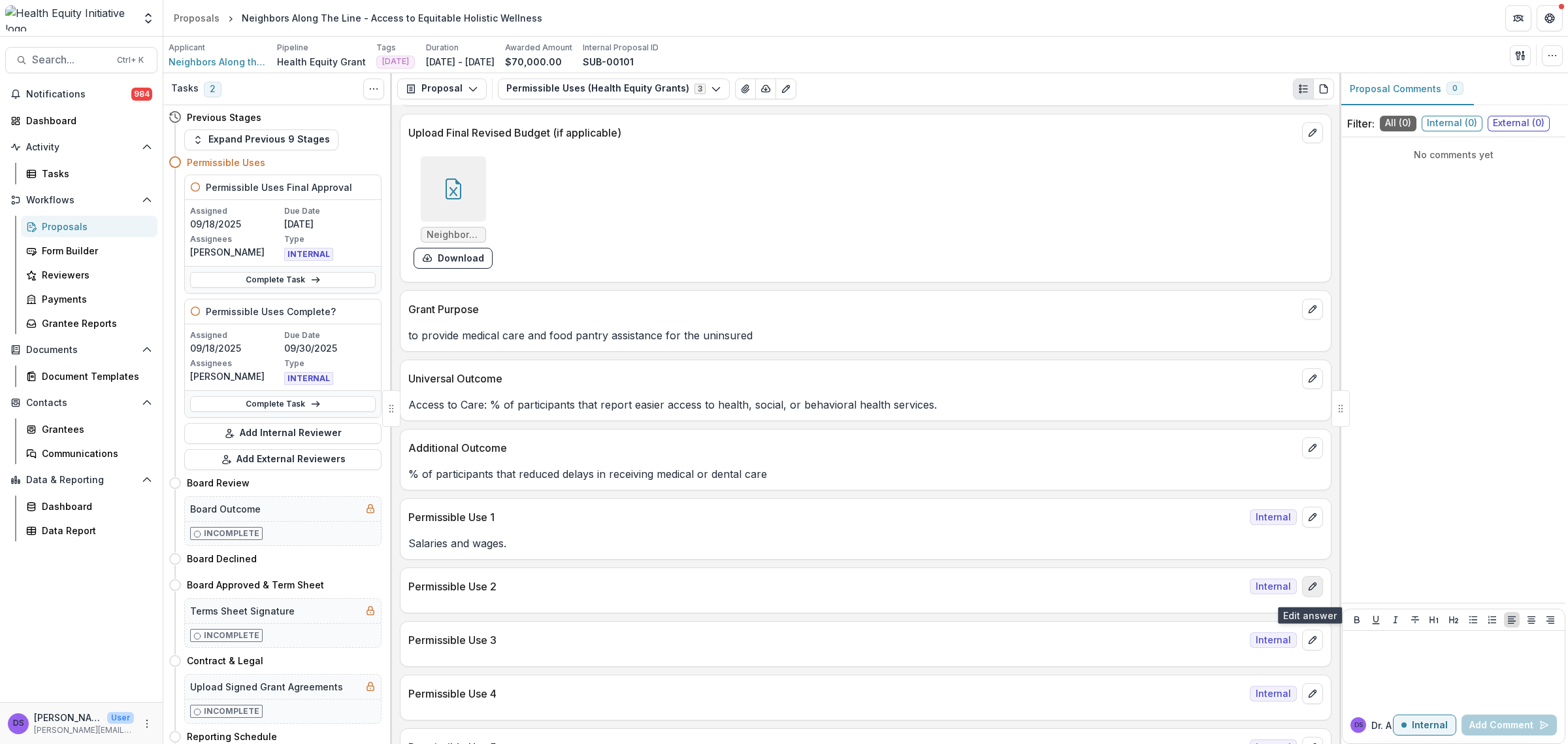
click at [1317, 590] on button "edit" at bounding box center [1312, 586] width 21 height 21
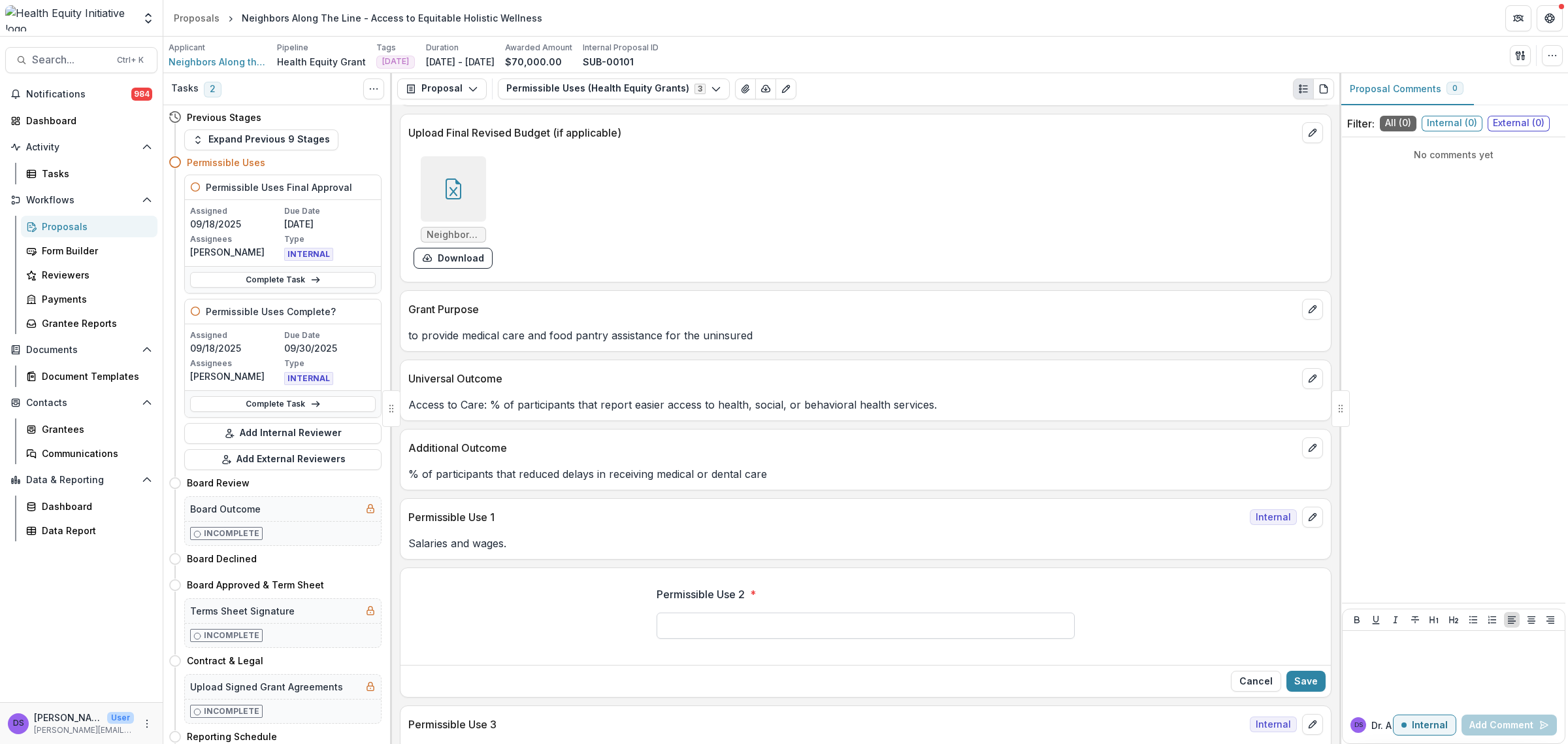
click at [746, 629] on input "Permissible Use 2 *" at bounding box center [865, 626] width 418 height 26
type input "**********"
click at [1305, 680] on button "Save" at bounding box center [1306, 680] width 39 height 21
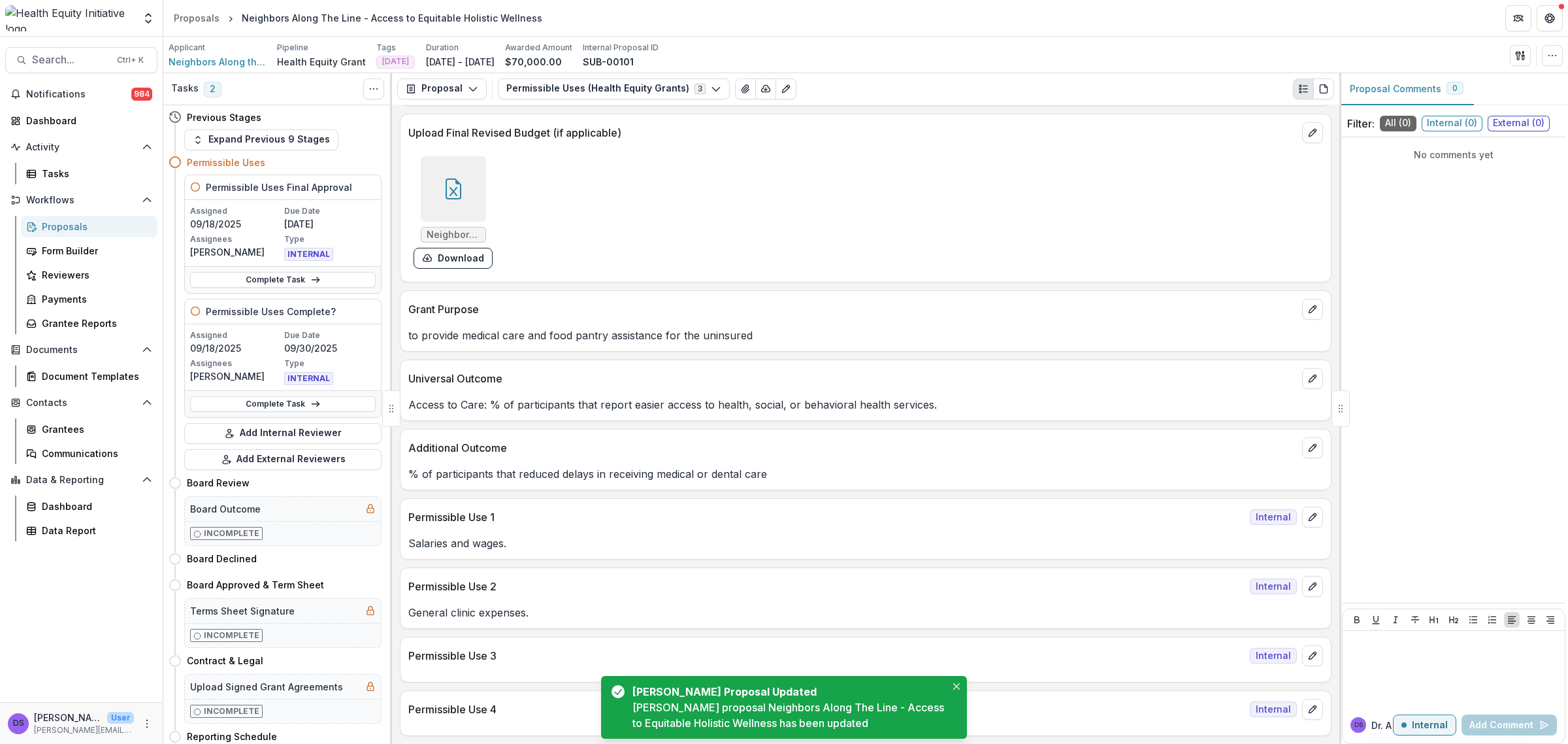
scroll to position [654, 0]
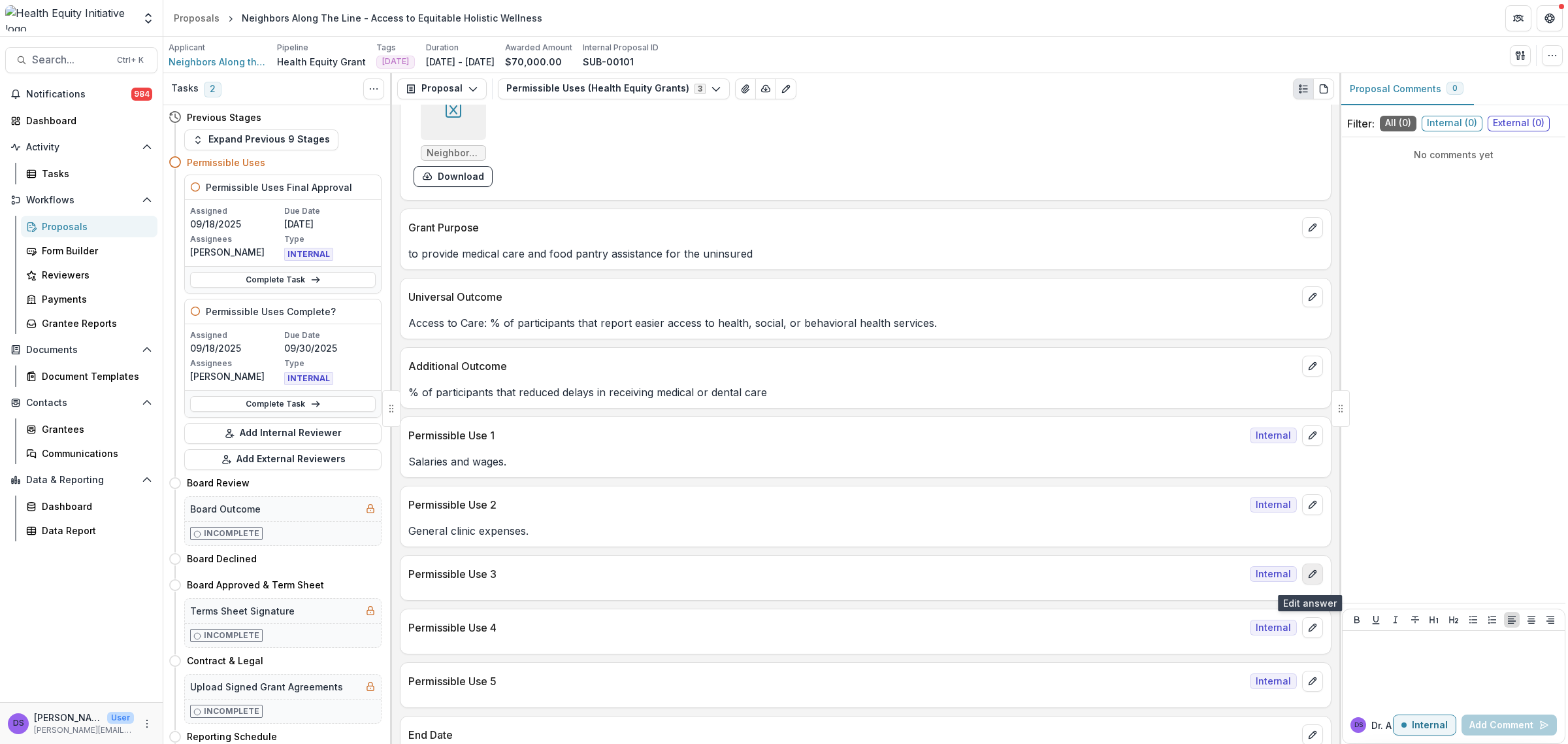
click at [1302, 578] on button "edit" at bounding box center [1312, 574] width 21 height 21
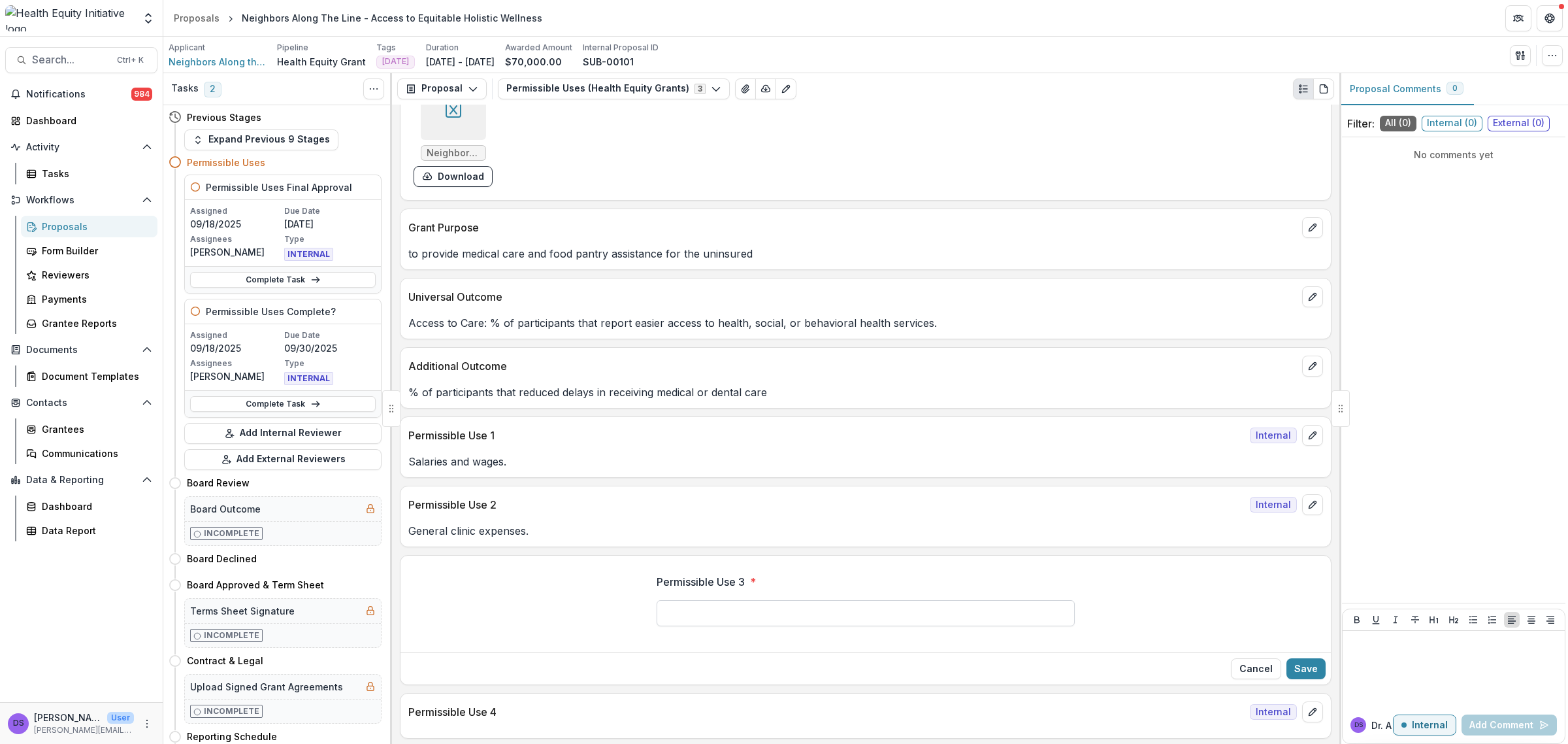
click at [730, 621] on input "Permissible Use 3 *" at bounding box center [865, 613] width 418 height 26
type input "*"
type input "**********"
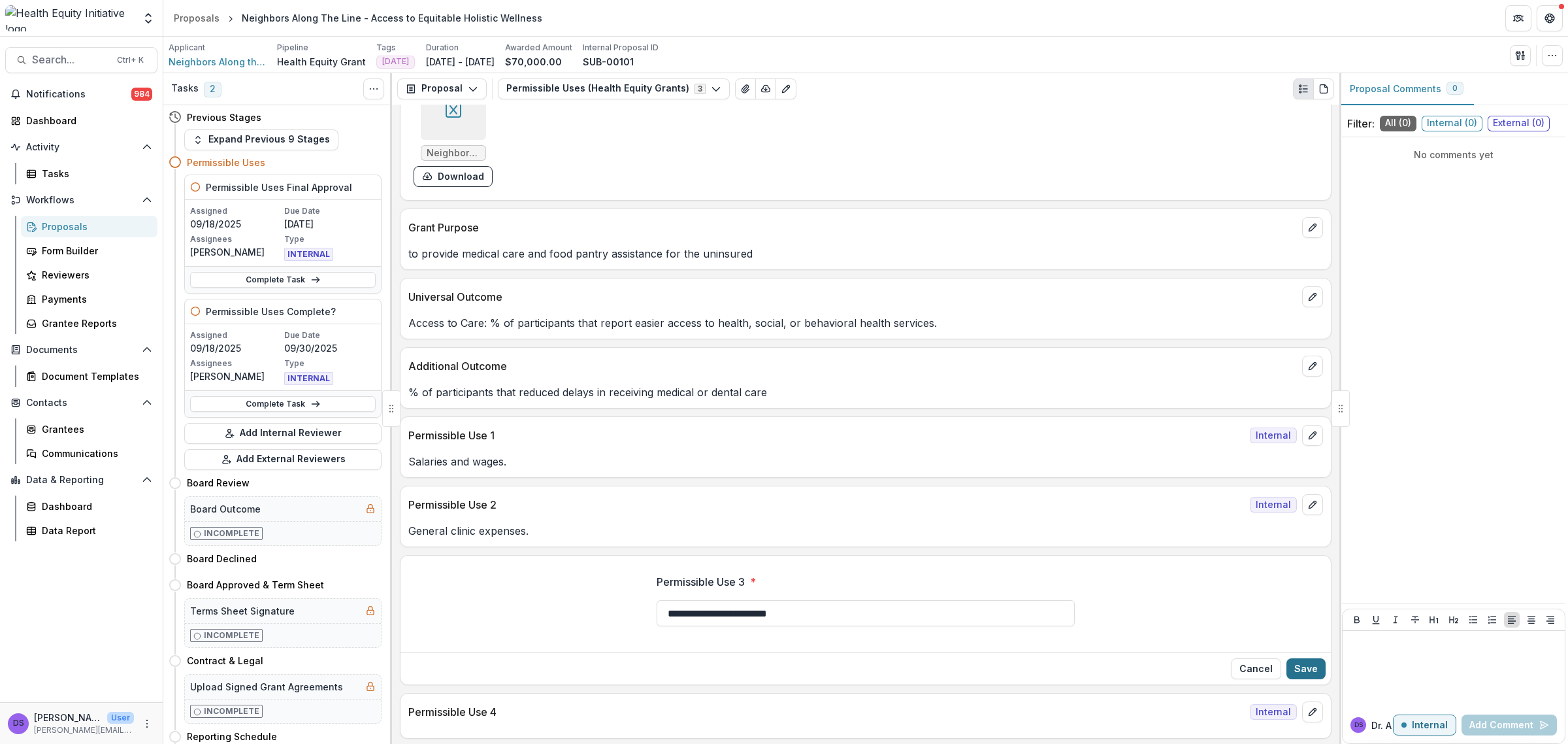
click at [1293, 665] on button "Save" at bounding box center [1306, 668] width 39 height 21
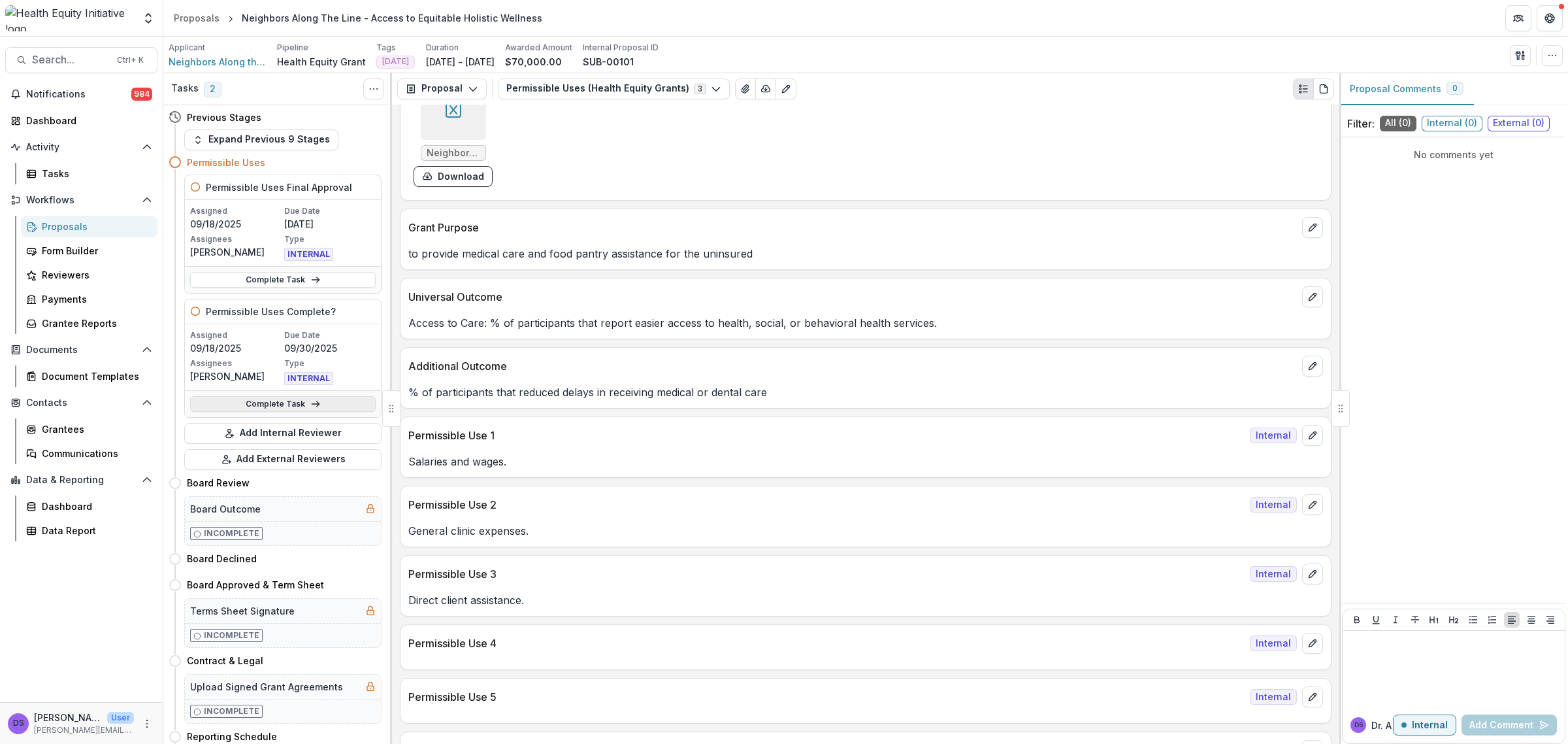
click at [227, 396] on link "Complete Task" at bounding box center [283, 404] width 185 height 15
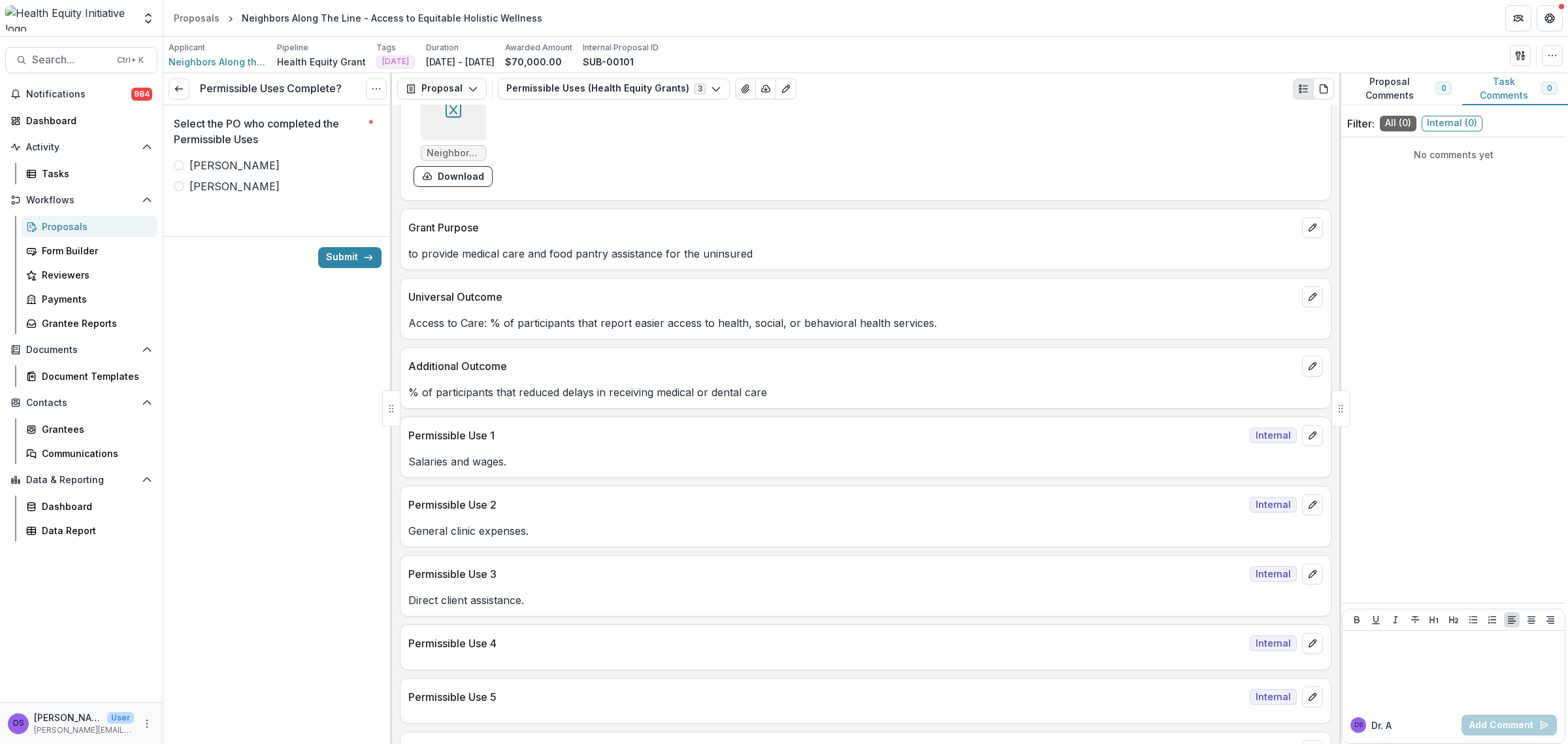
click at [229, 191] on label "Ana" at bounding box center [278, 186] width 208 height 15
click at [361, 252] on button "Submit" at bounding box center [350, 257] width 63 height 21
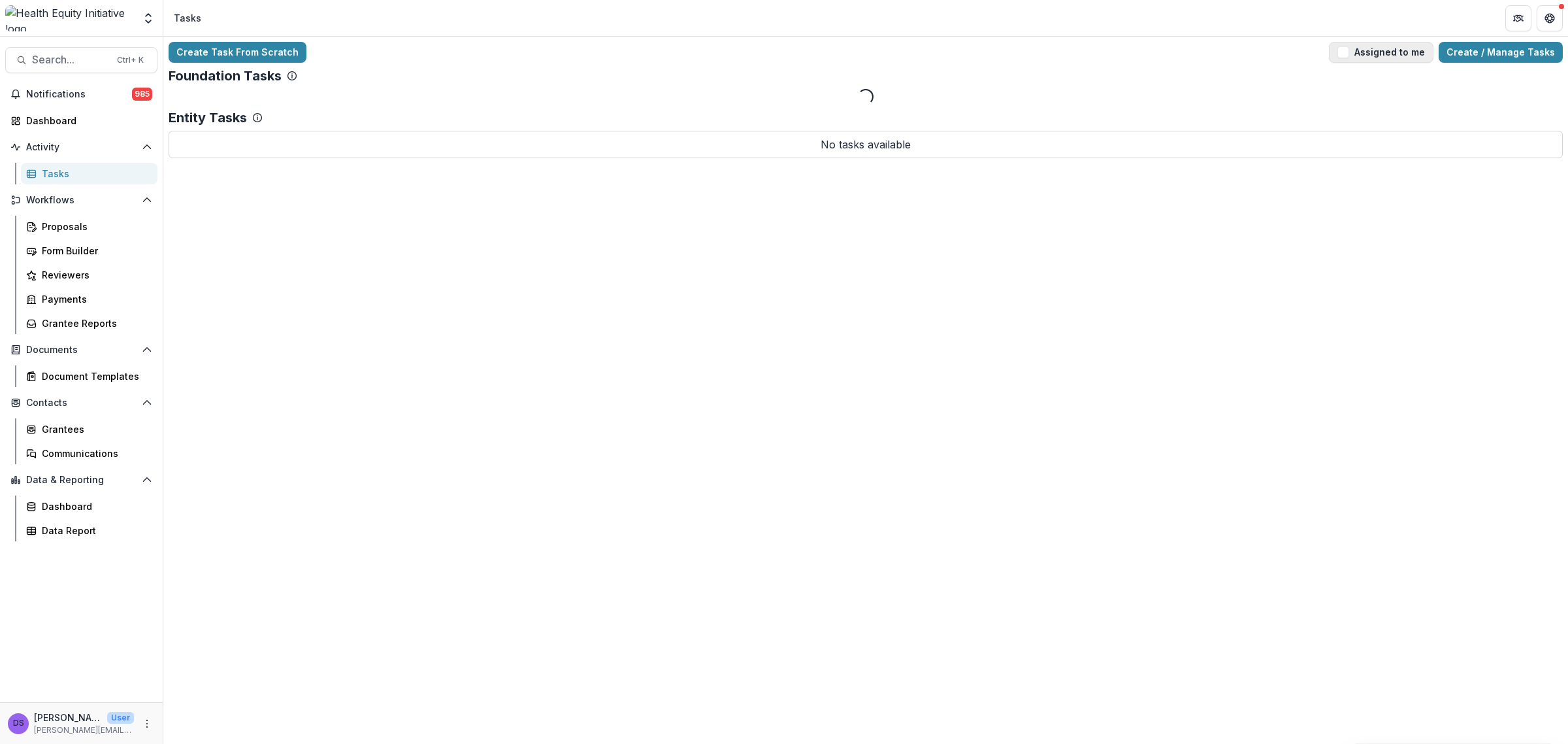
click at [1402, 53] on button "Assigned to me" at bounding box center [1381, 52] width 105 height 21
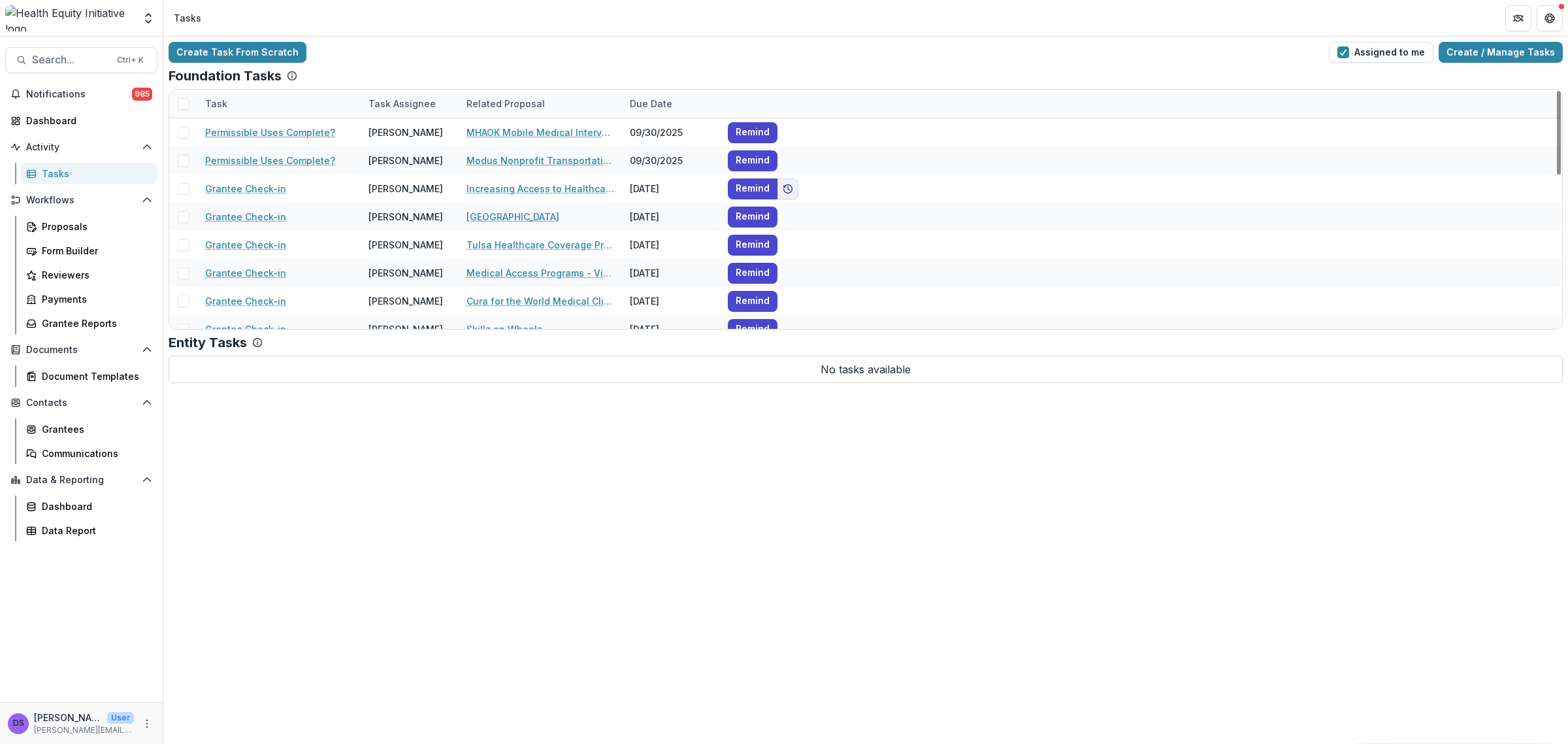
click at [181, 101] on span at bounding box center [184, 104] width 12 height 12
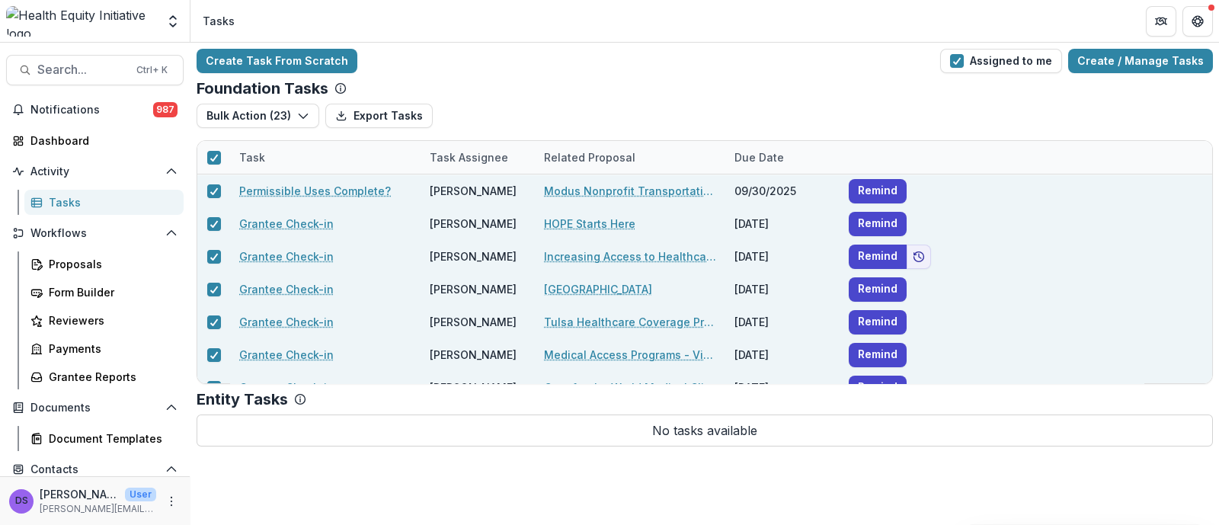
click at [503, 82] on div "Foundation Tasks" at bounding box center [705, 88] width 1016 height 18
click at [786, 494] on div "Create Task From Scratch Assigned to me Create / Manage Tasks Foundation Tasks …" at bounding box center [704, 284] width 1028 height 482
click at [485, 36] on header "Tasks" at bounding box center [704, 21] width 1028 height 42
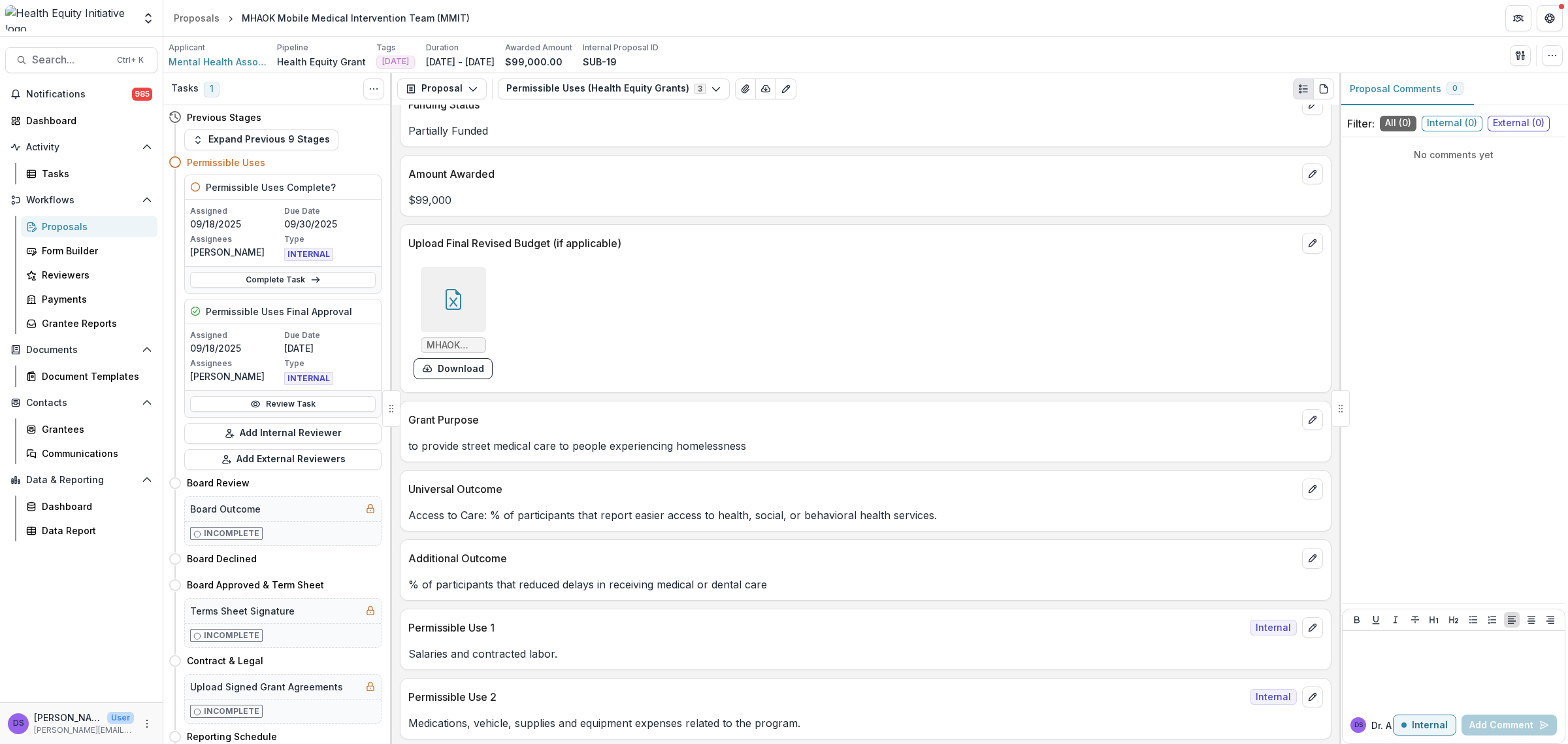
scroll to position [490, 0]
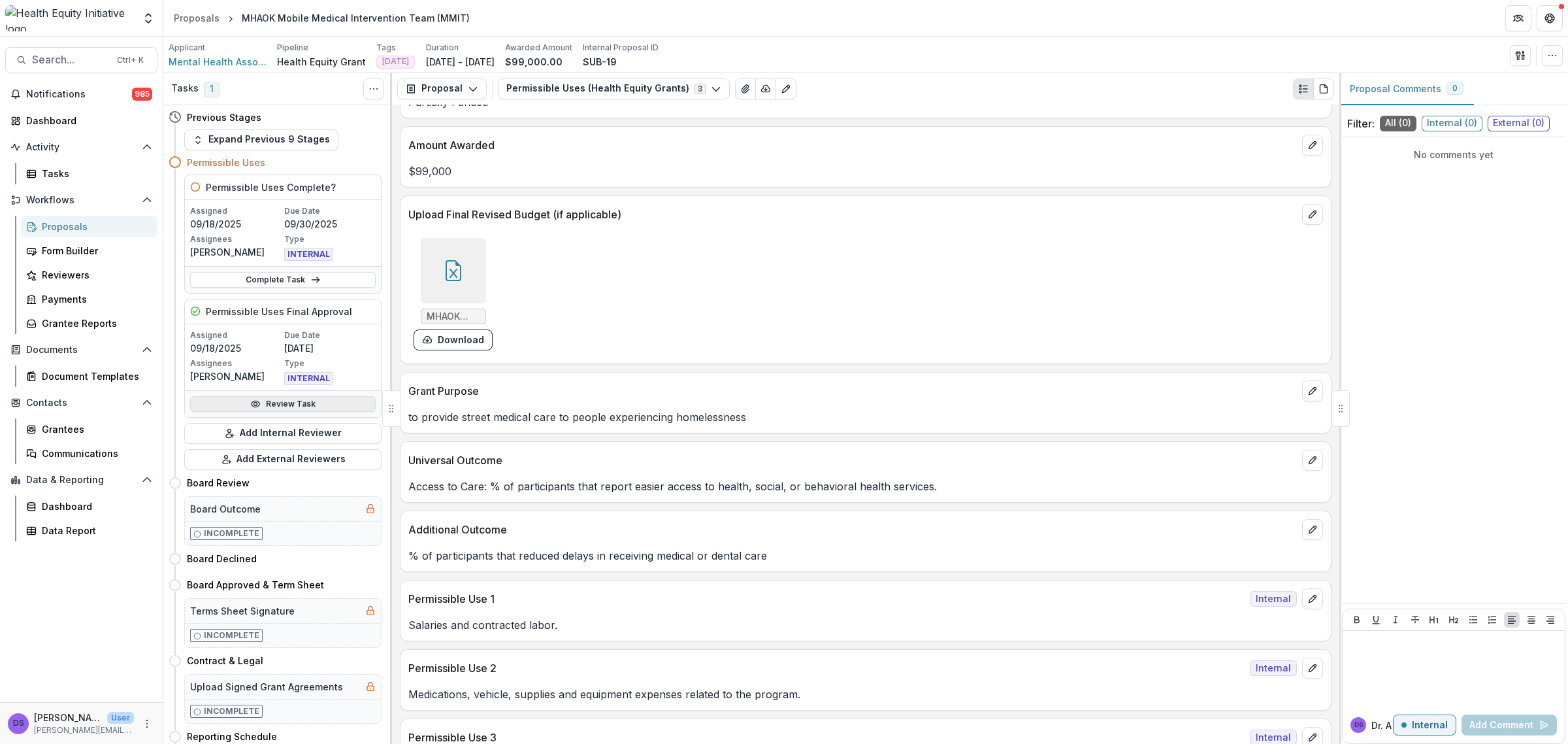
click at [292, 407] on link "Review Task" at bounding box center [283, 404] width 185 height 15
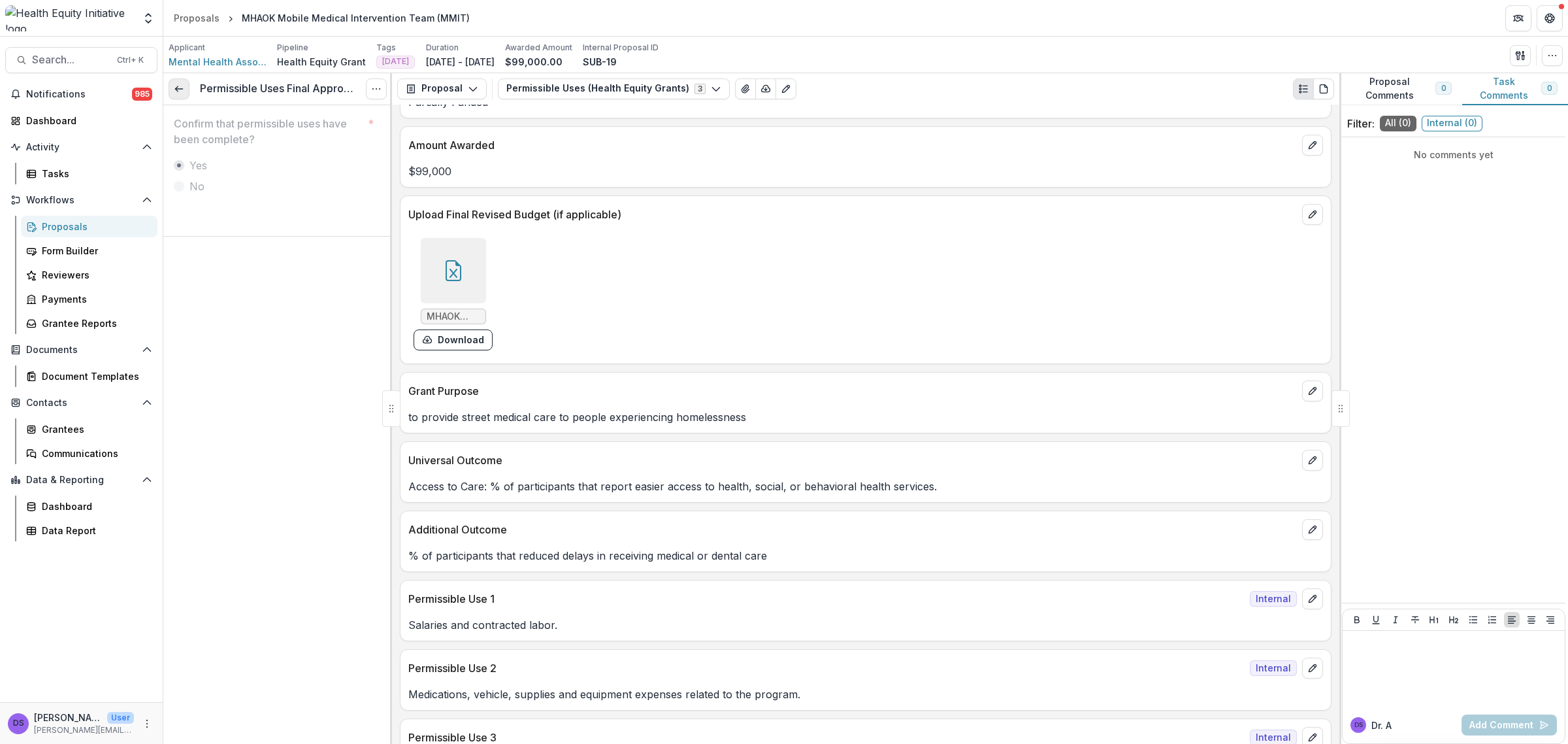
click at [185, 89] on link at bounding box center [179, 88] width 21 height 21
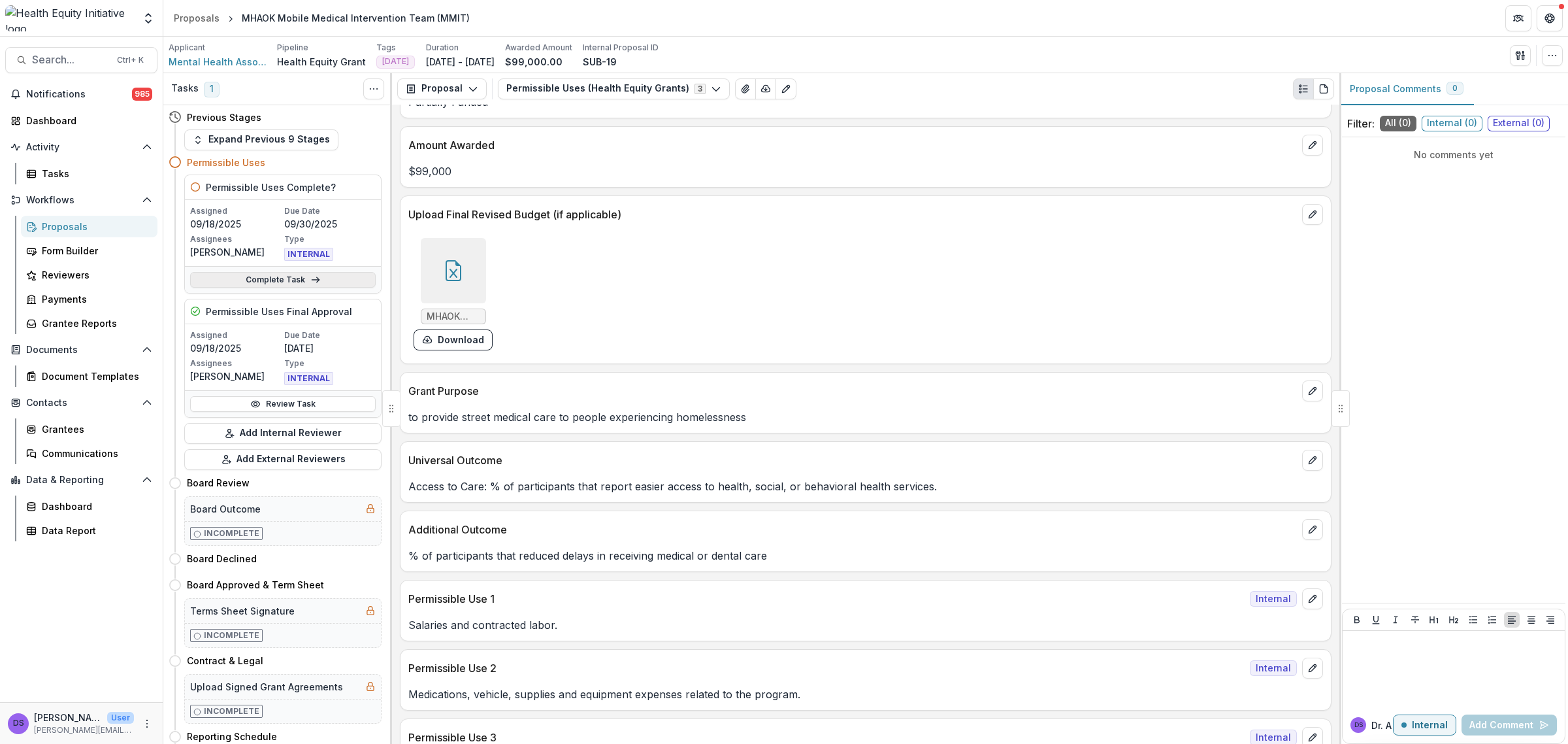
click at [248, 280] on link "Complete Task" at bounding box center [283, 280] width 185 height 15
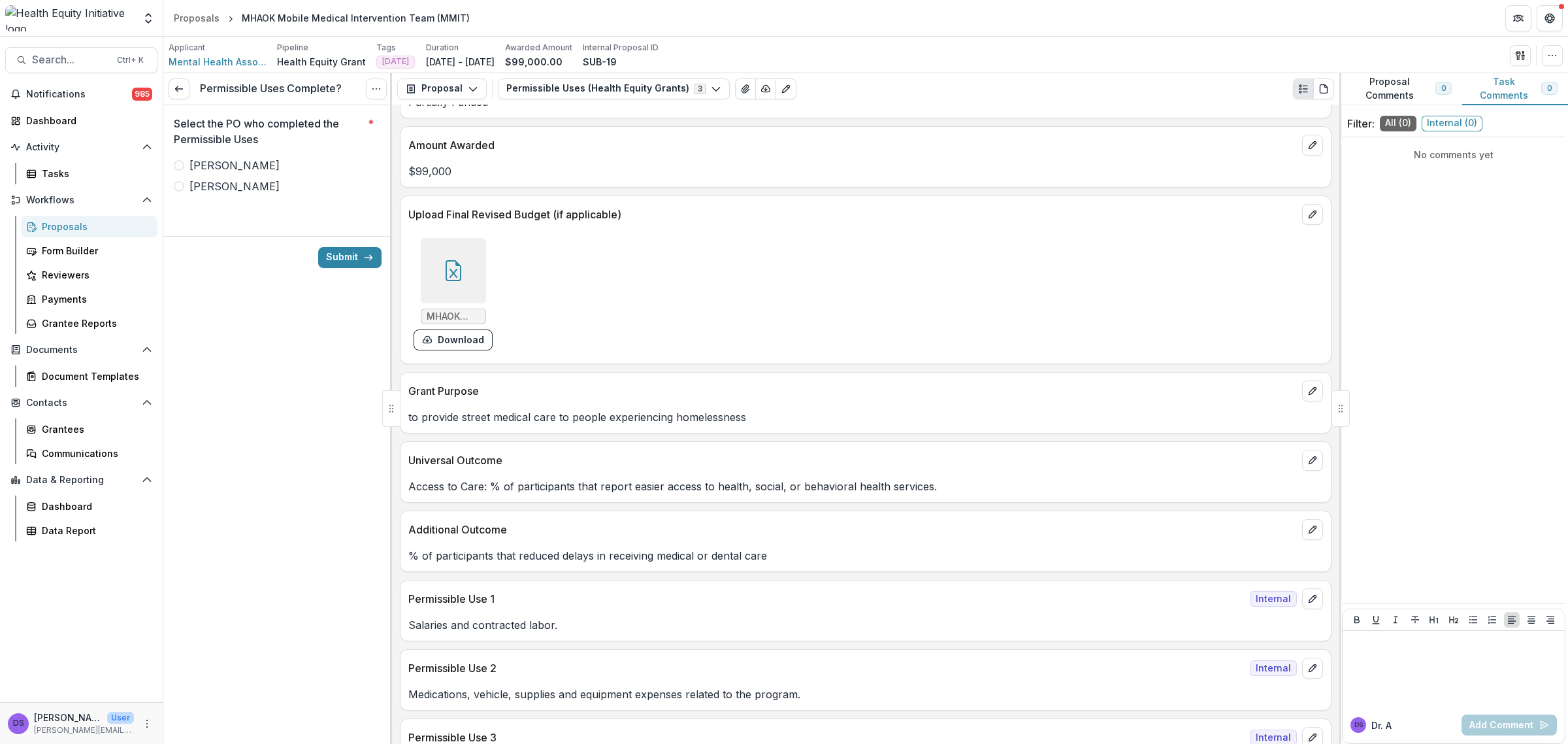
click at [193, 179] on span "Ana" at bounding box center [234, 186] width 90 height 15
click at [328, 251] on button "Submit" at bounding box center [350, 257] width 63 height 21
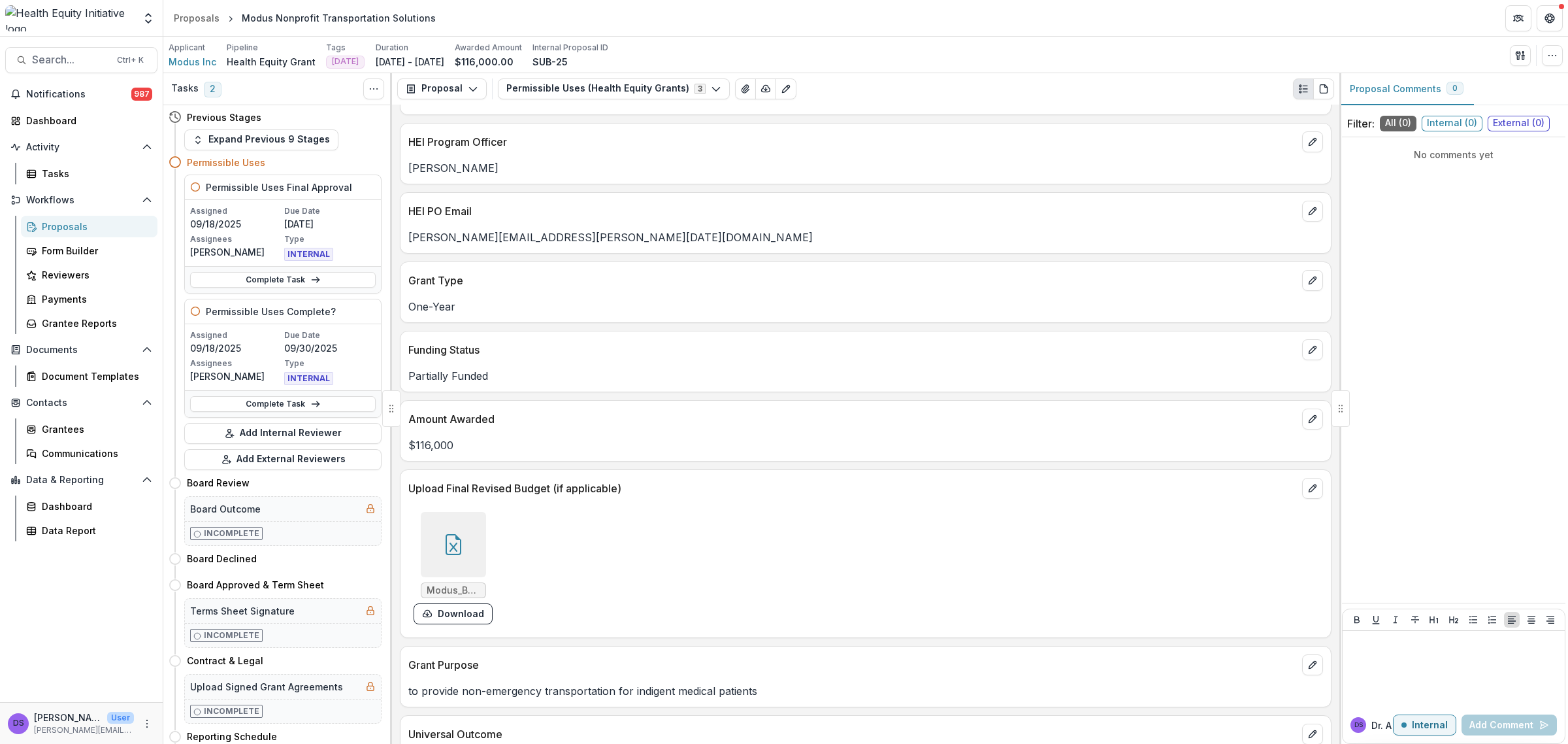
scroll to position [245, 0]
